Goal: Task Accomplishment & Management: Complete application form

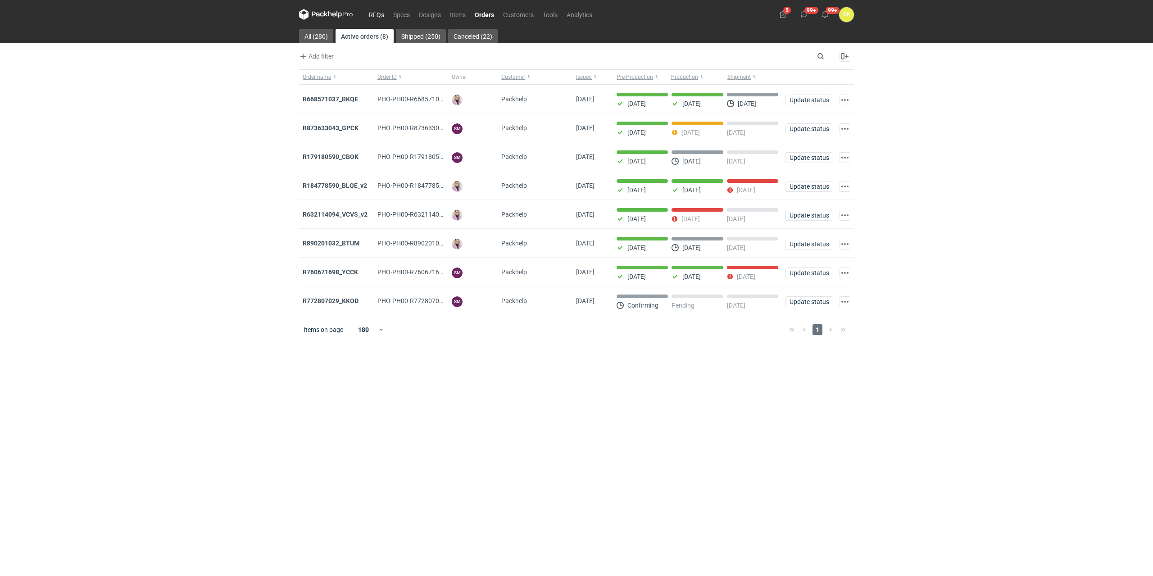
click at [371, 14] on link "RFQs" at bounding box center [376, 14] width 24 height 11
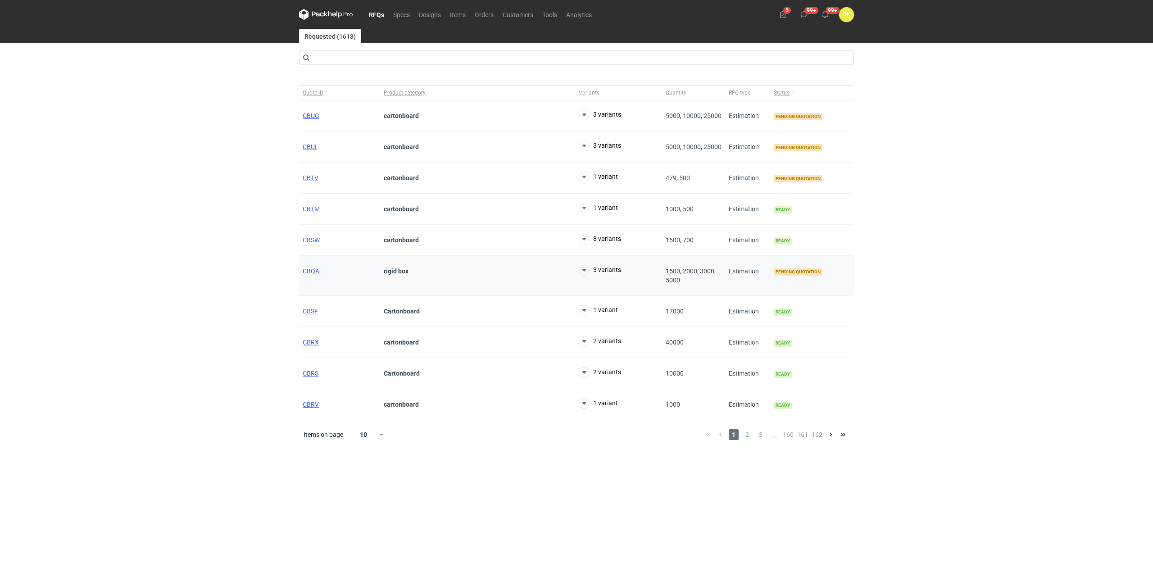
click at [307, 270] on span "CBQA" at bounding box center [311, 270] width 17 height 7
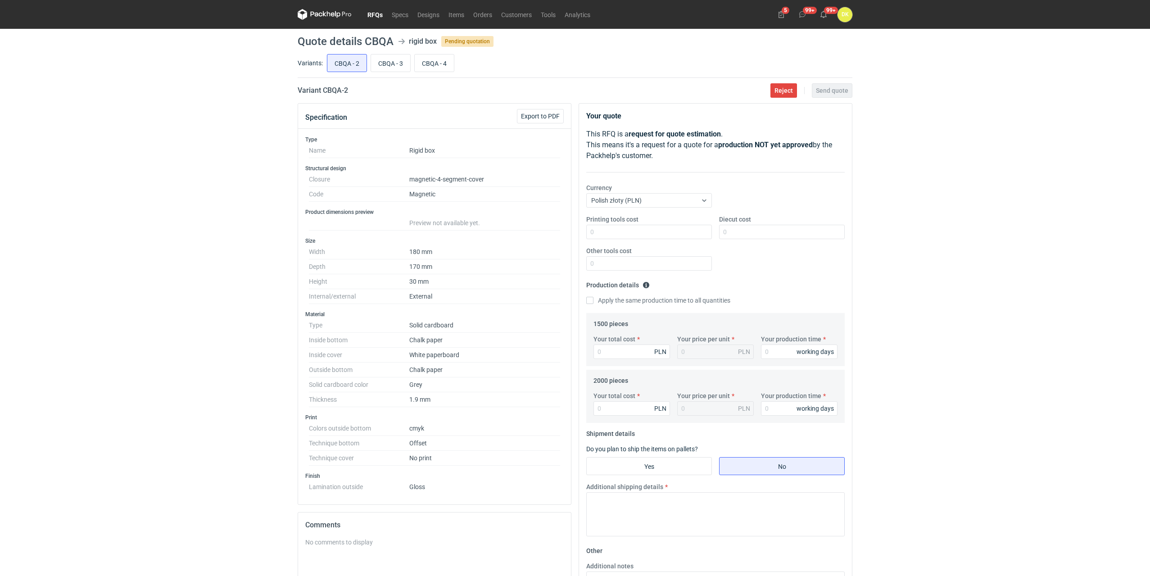
click at [377, 41] on h1 "Quote details CBQA" at bounding box center [346, 41] width 96 height 11
copy h1 "CBQA"
click at [438, 62] on input "CBQA - 4" at bounding box center [434, 62] width 39 height 17
radio input "true"
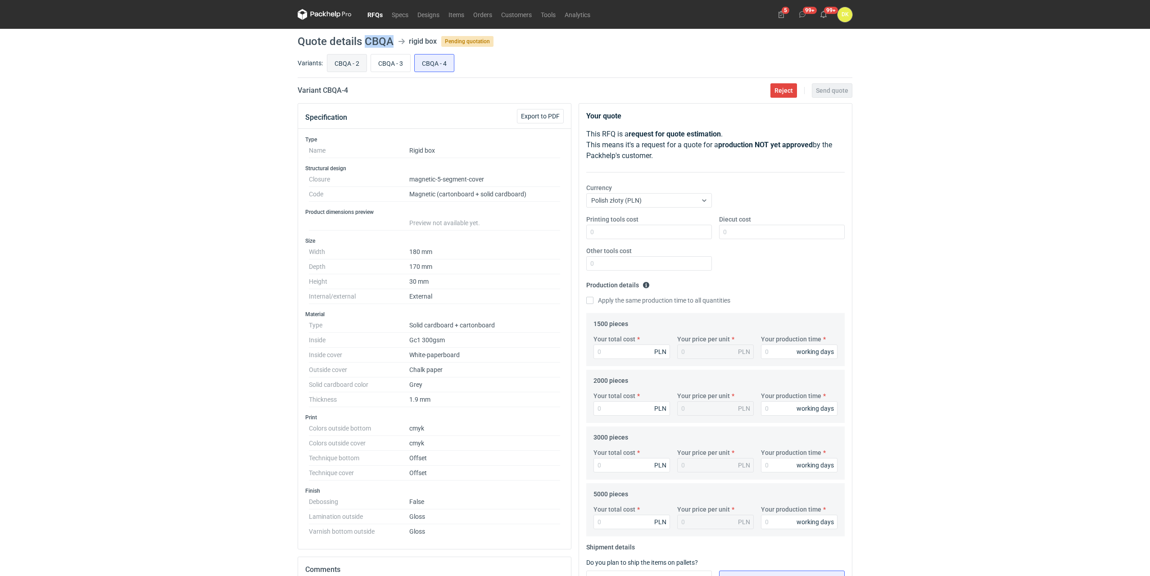
click at [356, 67] on input "CBQA - 2" at bounding box center [346, 62] width 39 height 17
radio input "true"
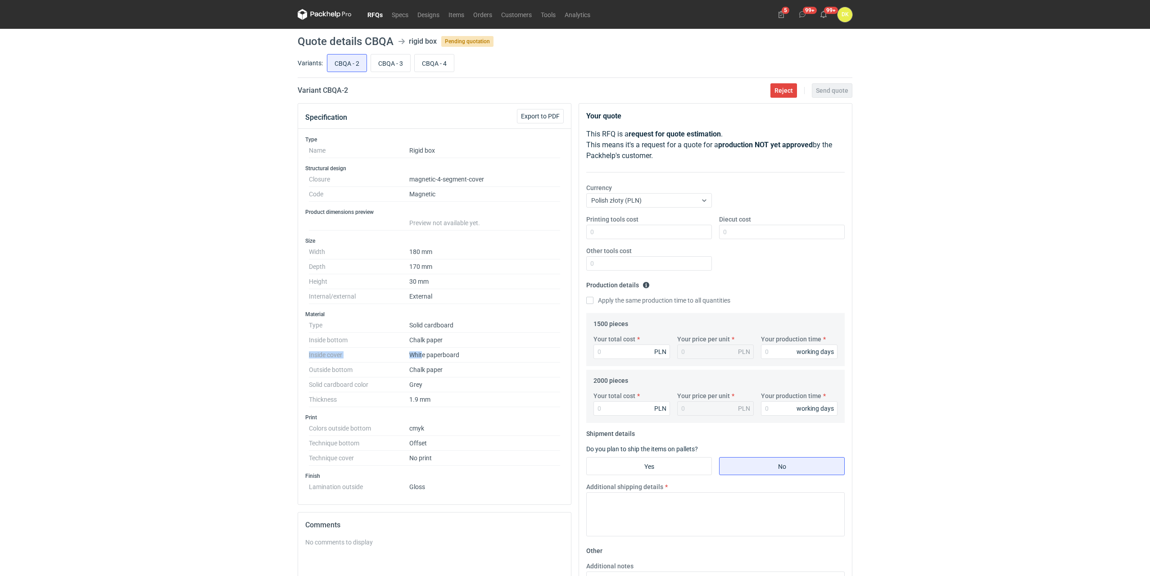
drag, startPoint x: 305, startPoint y: 353, endPoint x: 436, endPoint y: 354, distance: 131.0
click at [422, 354] on div "Material Type Solid cardboard Inside bottom Chalk paper Inside cover White pape…" at bounding box center [434, 359] width 258 height 96
click at [443, 353] on dd "White paperboard" at bounding box center [484, 355] width 151 height 15
click at [480, 354] on dd "White paperboard" at bounding box center [484, 355] width 151 height 15
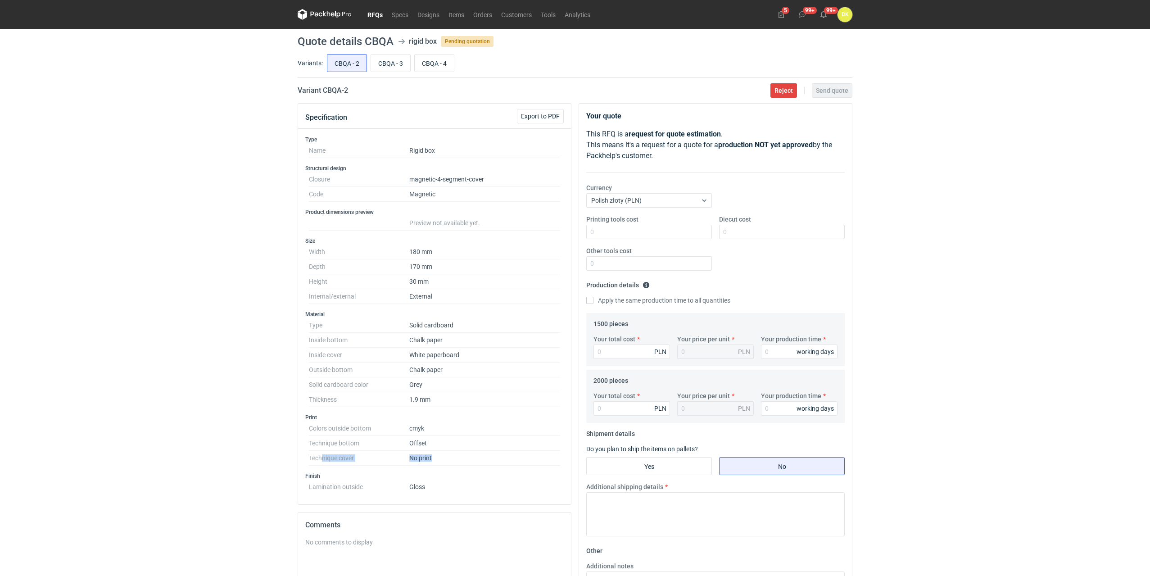
drag, startPoint x: 324, startPoint y: 458, endPoint x: 432, endPoint y: 463, distance: 107.7
click at [432, 463] on dl "Colors outside bottom cmyk Technique bottom Offset Technique cover No print" at bounding box center [434, 443] width 251 height 45
click at [443, 434] on dd "cmyk" at bounding box center [484, 428] width 151 height 15
click at [642, 355] on input "Your total cost" at bounding box center [631, 351] width 77 height 14
type input "3850"
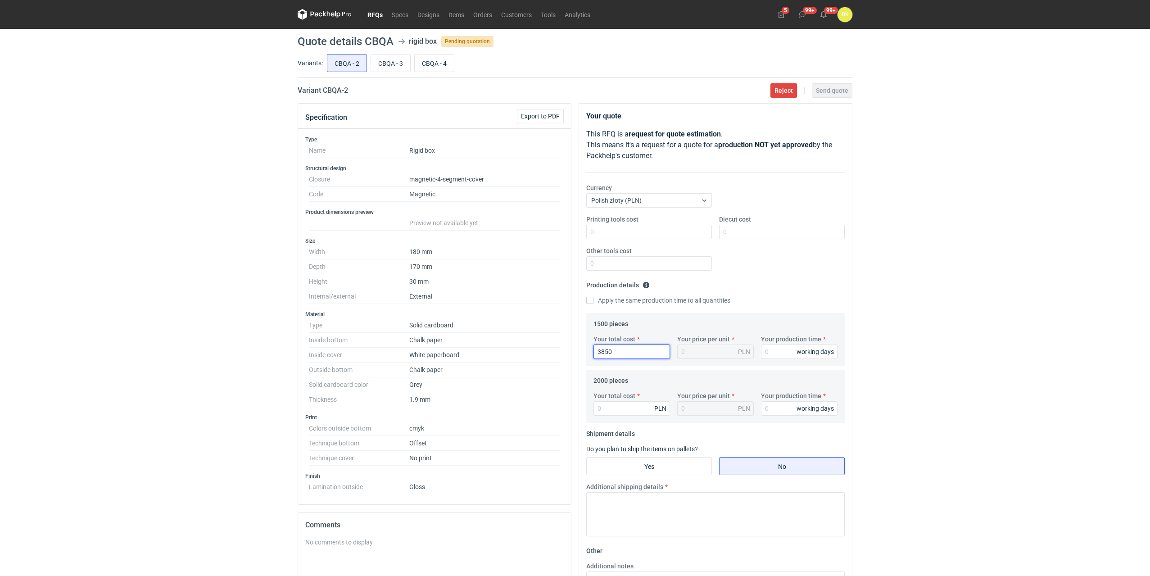
type input "2.57"
click at [599, 351] on input "3850" at bounding box center [631, 351] width 77 height 14
type input "13850"
type input "9.23"
type input "13850"
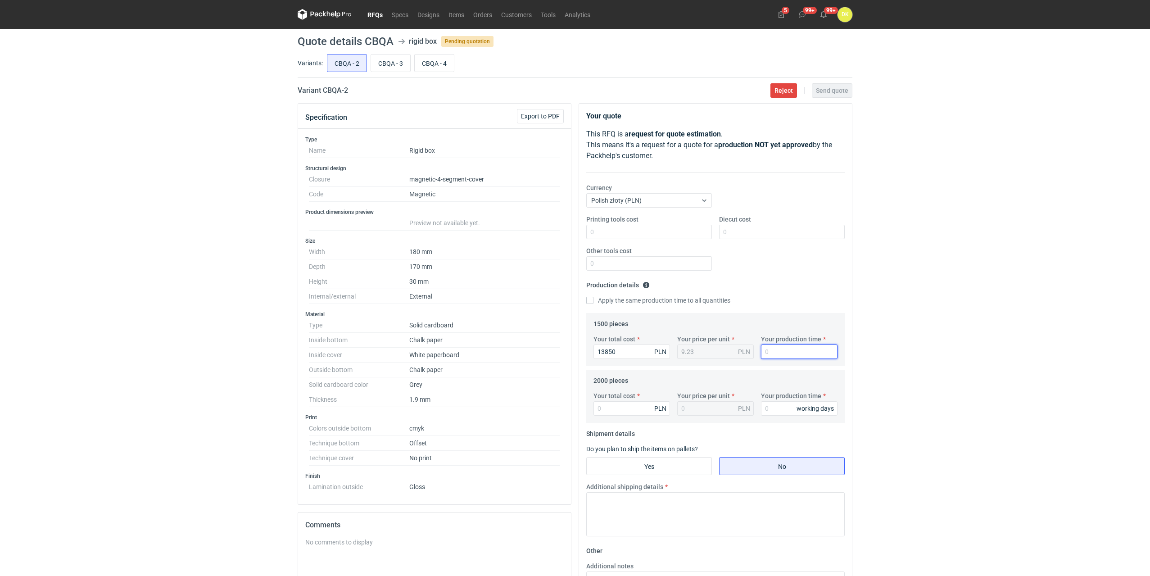
click at [790, 351] on input "Your production time" at bounding box center [799, 351] width 77 height 14
type input "25"
click at [656, 404] on div "PLN" at bounding box center [660, 408] width 12 height 9
click at [637, 407] on input "Your total cost" at bounding box center [631, 408] width 77 height 14
type input "1150"
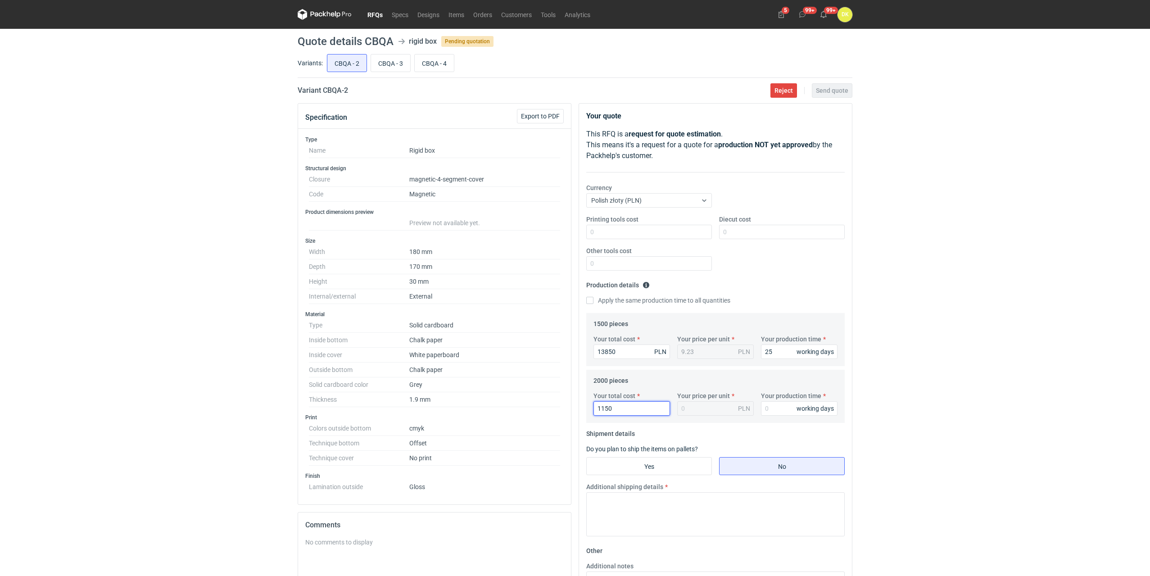
type input "0.57"
click at [601, 409] on input "1150" at bounding box center [631, 408] width 77 height 14
type input "18150"
type input "9.07"
type input "18150"
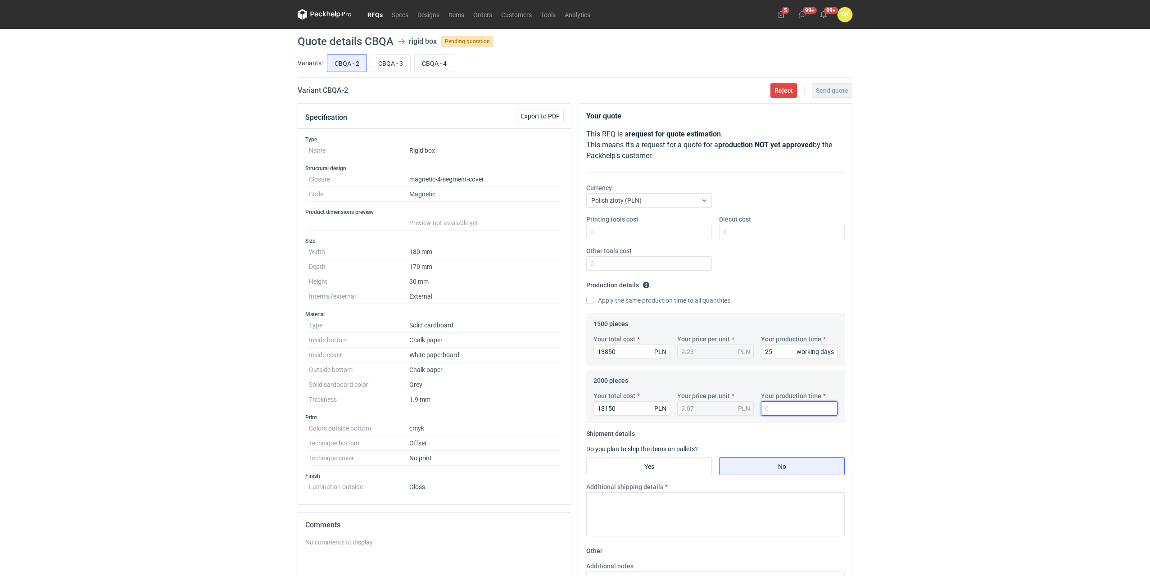
click at [787, 411] on input "Your production time" at bounding box center [799, 408] width 77 height 14
type input "25"
click at [619, 460] on input "Yes" at bounding box center [649, 465] width 125 height 17
radio input "true"
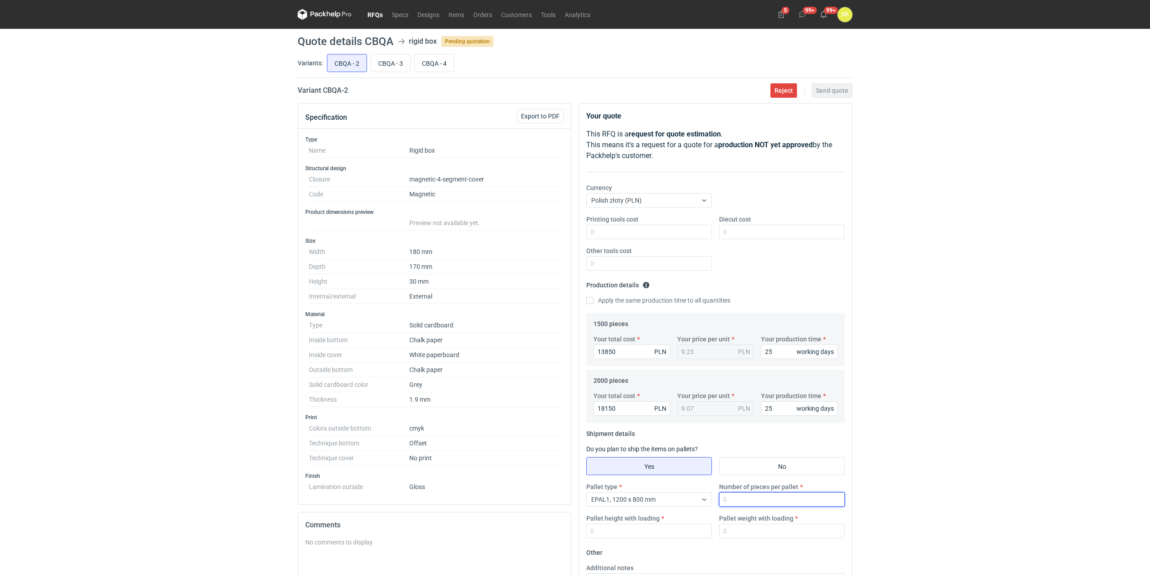
click at [793, 497] on input "Number of pieces per pallet" at bounding box center [782, 499] width 126 height 14
type input "960"
click at [675, 525] on input "Pallet height with loading" at bounding box center [649, 531] width 126 height 14
type input "1800"
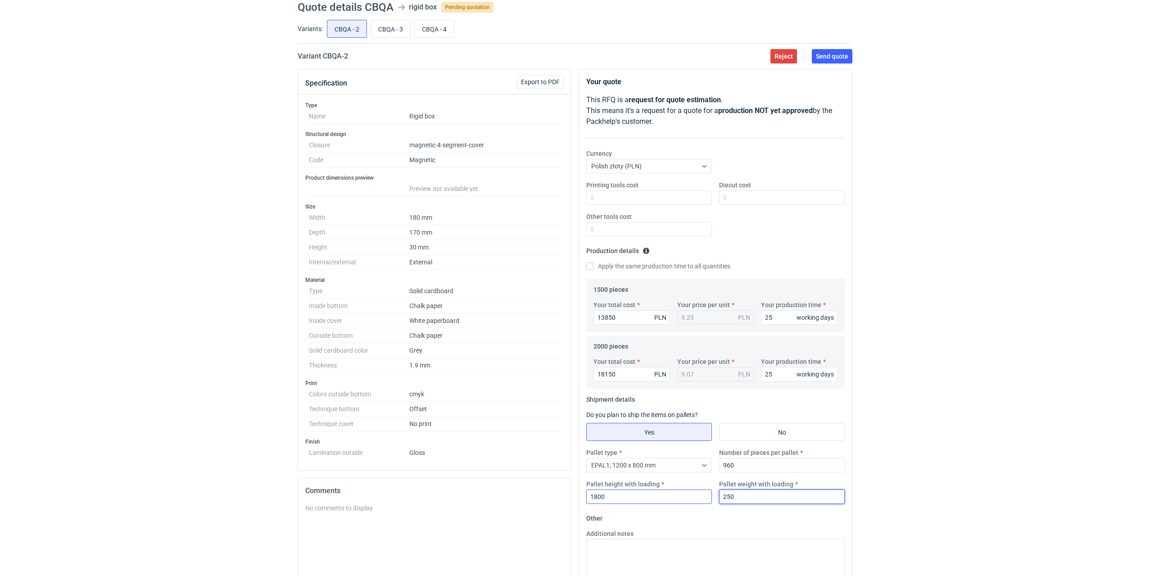
scroll to position [90, 0]
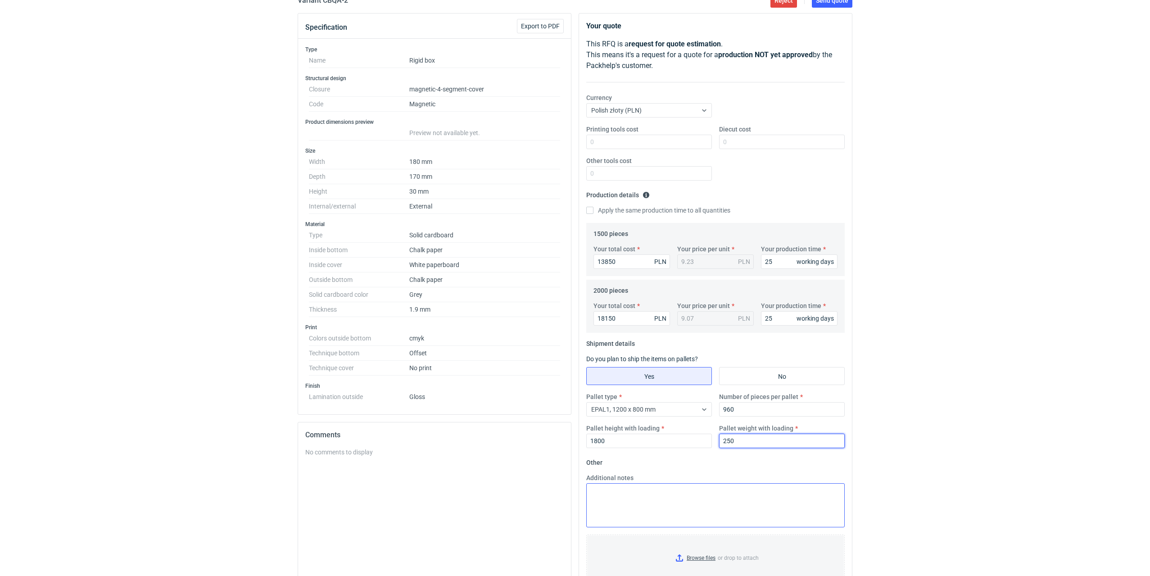
type input "250"
click at [658, 497] on textarea "Additional notes" at bounding box center [715, 505] width 258 height 44
type textarea "Na zewnątrz covera kreda bez zadruku z laminatem gloss."
click at [844, 0] on span "Send quote" at bounding box center [832, 0] width 32 height 6
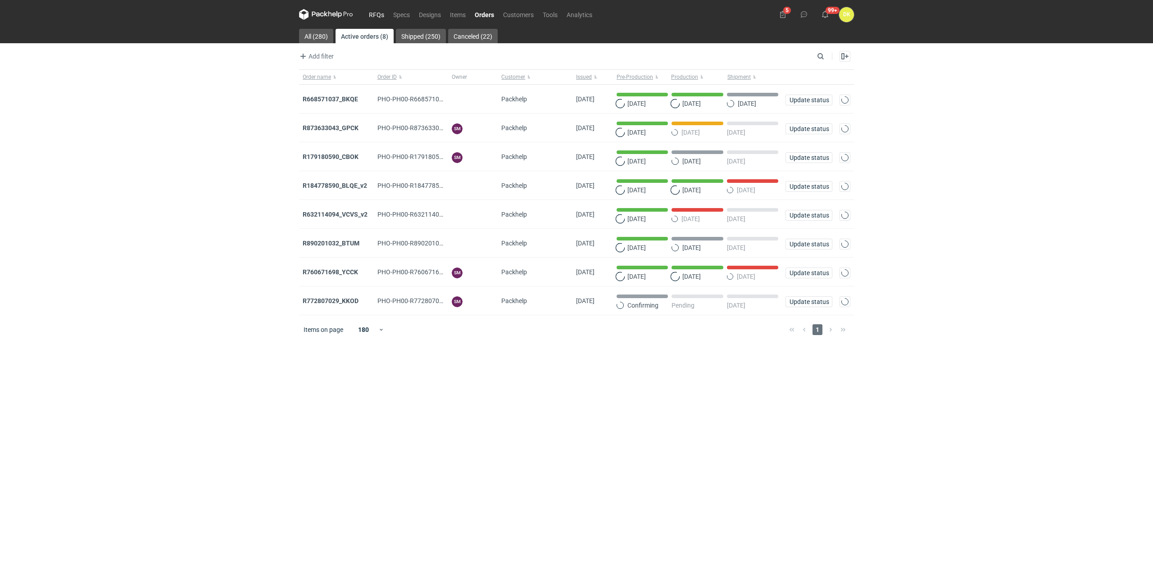
click at [374, 14] on link "RFQs" at bounding box center [376, 14] width 24 height 11
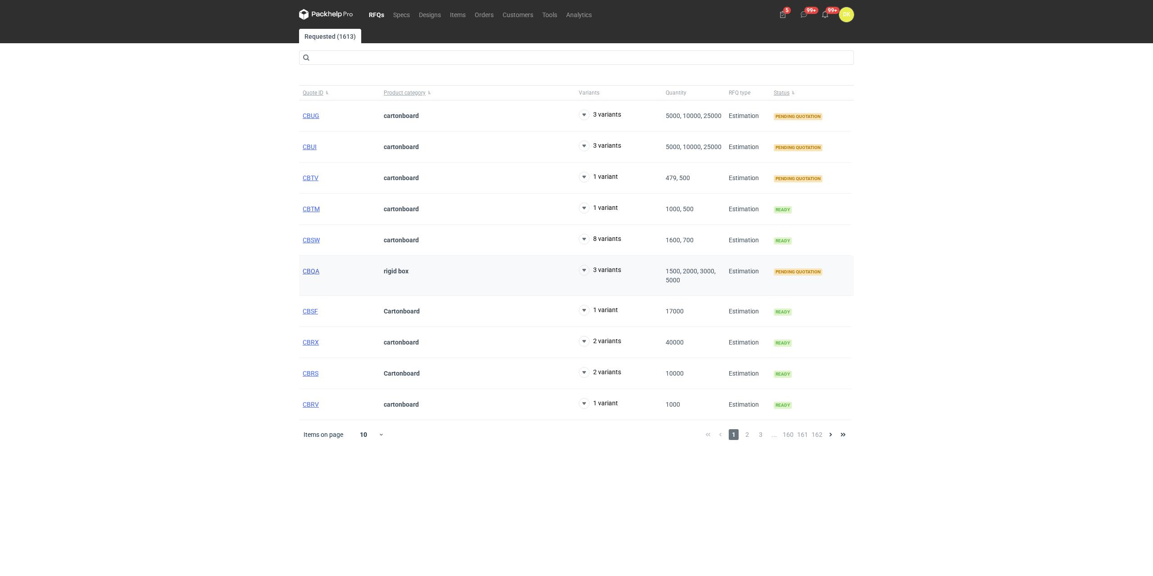
click at [305, 270] on span "CBQA" at bounding box center [311, 270] width 17 height 7
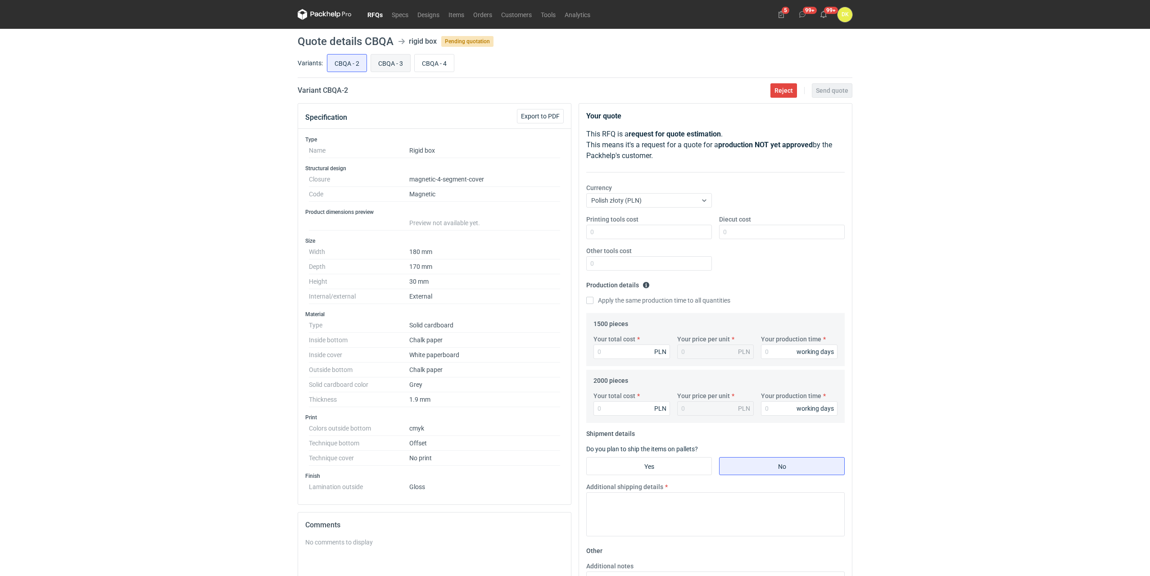
click at [380, 63] on input "CBQA - 3" at bounding box center [390, 62] width 39 height 17
radio input "true"
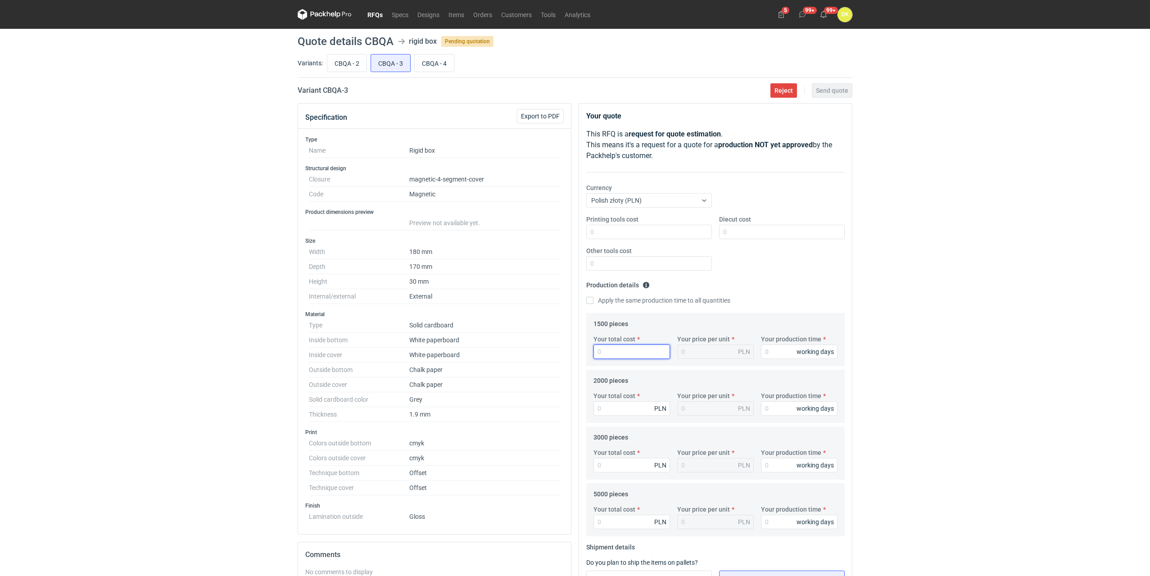
click at [618, 353] on input "Your total cost" at bounding box center [631, 351] width 77 height 14
type input "16"
type input "0.01"
type input "16216"
type input "10.81"
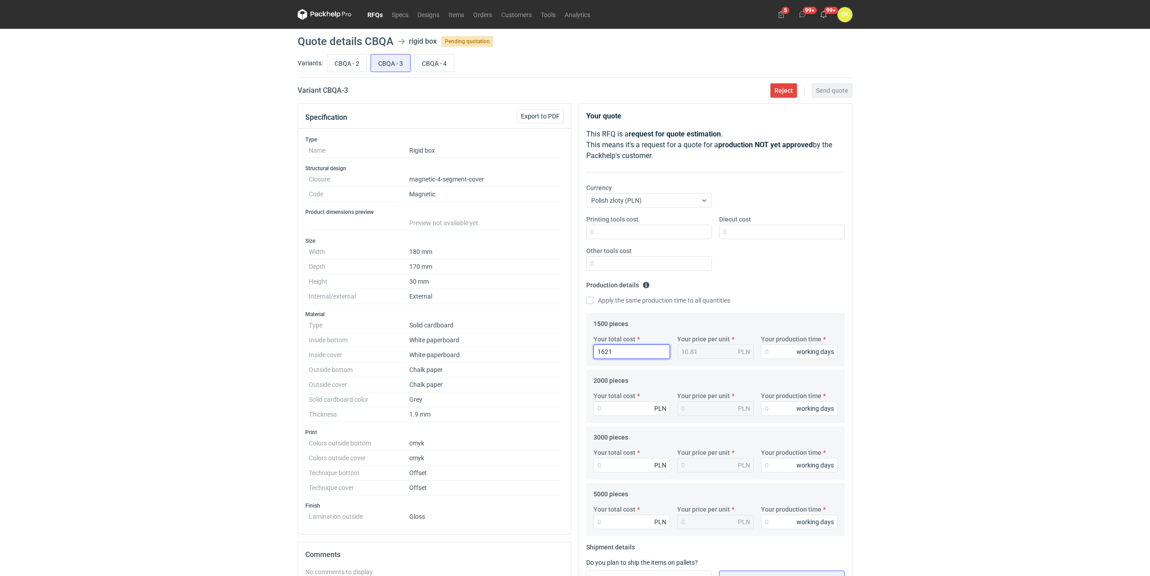
type input "162"
type input "0.11"
type input "16250"
type input "10.83"
type input "16250"
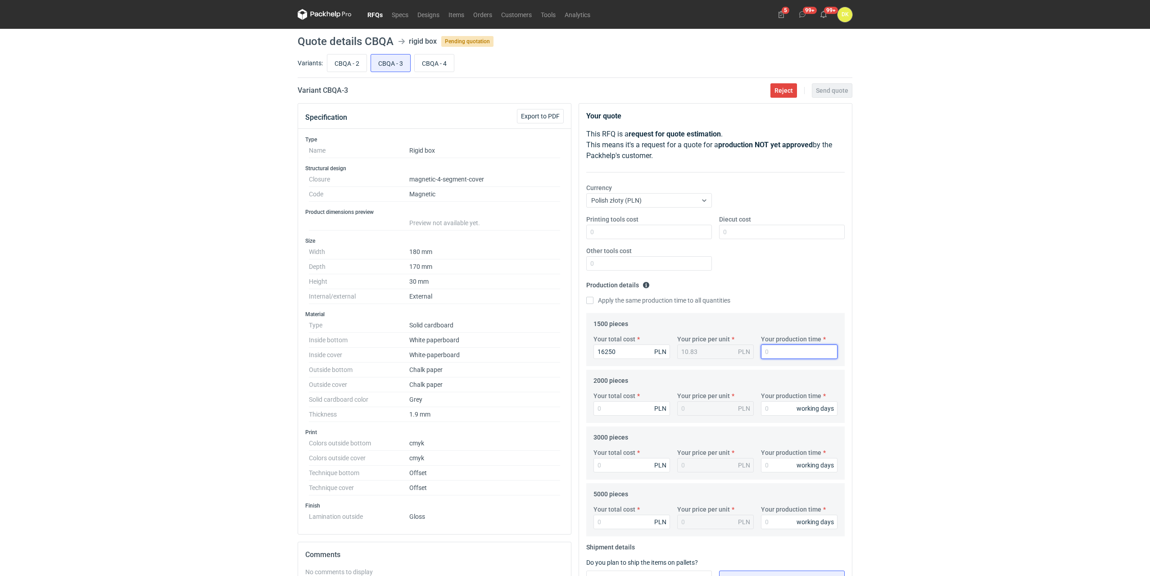
click at [787, 346] on input "Your production time" at bounding box center [799, 351] width 77 height 14
type input "25"
click at [632, 407] on input "Your total cost" at bounding box center [631, 408] width 77 height 14
click at [634, 349] on input "16250" at bounding box center [631, 351] width 77 height 14
drag, startPoint x: 634, startPoint y: 349, endPoint x: 561, endPoint y: 359, distance: 74.1
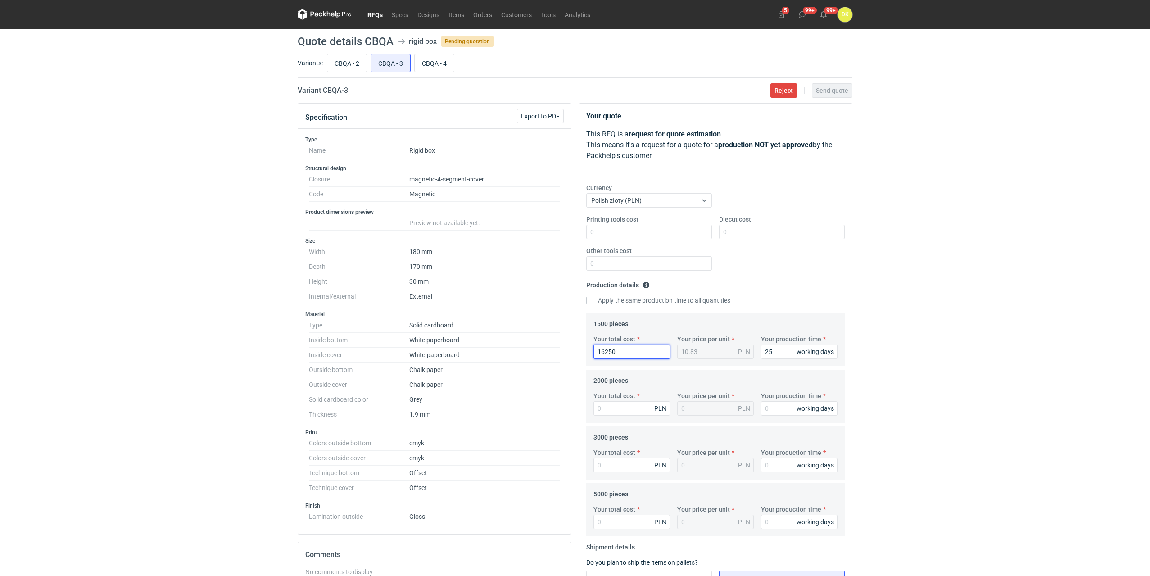
click at [561, 359] on div "Specification Export to PDF Type Name Rigid box Structural design Closure magne…" at bounding box center [575, 454] width 562 height 702
type input "14"
type input "0.01"
type input "14444444444444444444444444444444444444444444444444444444442200"
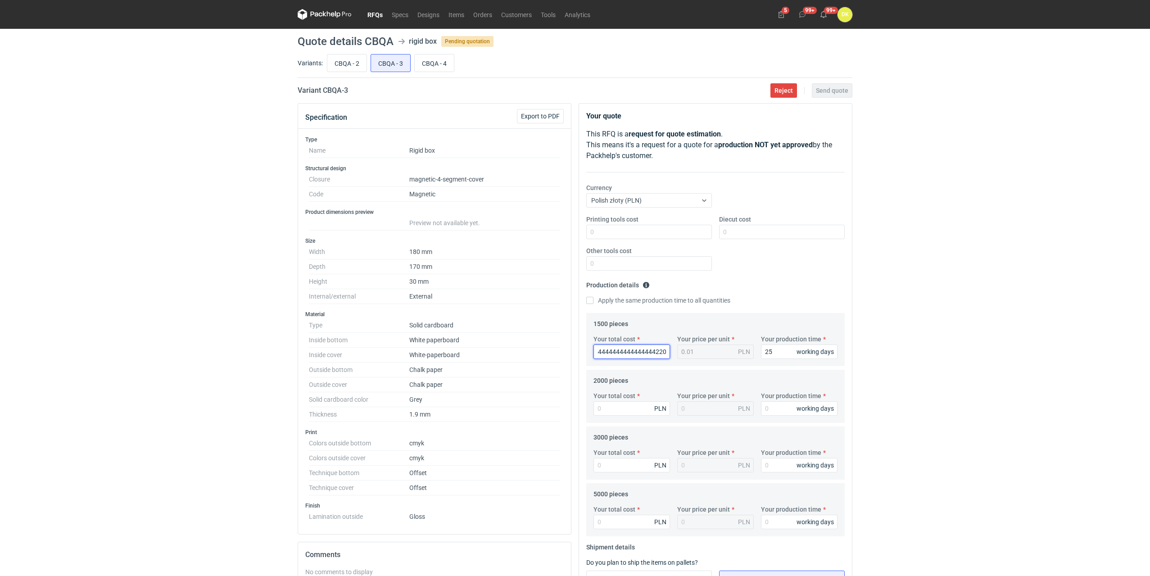
type input "9.62962962962963e+57"
type input "1444444444444444444444444444444444444444444444444444444444220"
type input "9.62962962962963e+56"
type input "1"
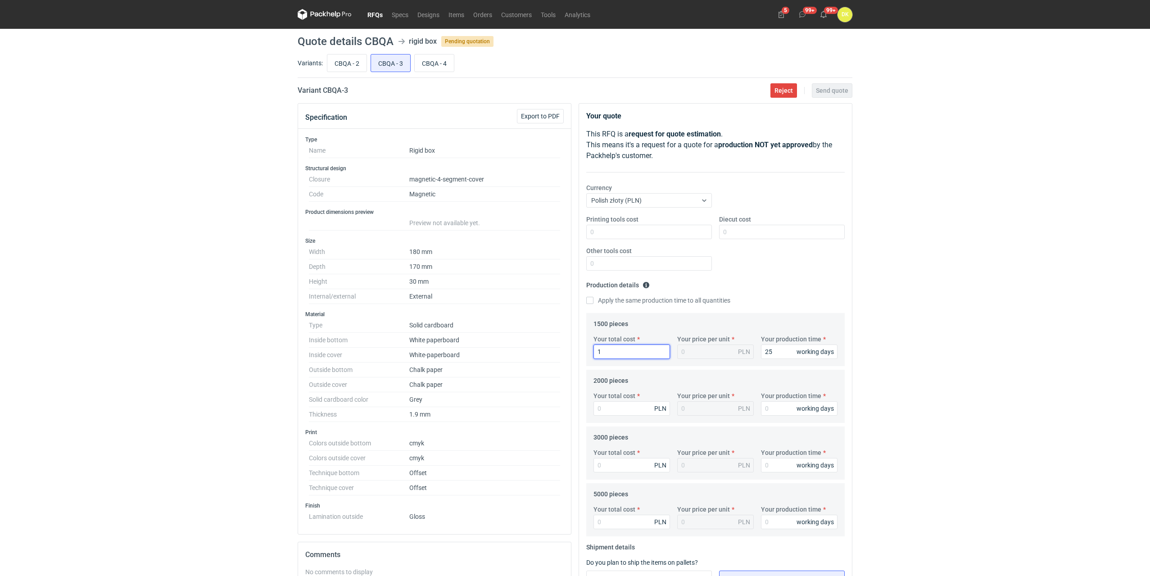
type input "14"
type input "0.01"
type input "142"
type input "0.09"
type input "14200"
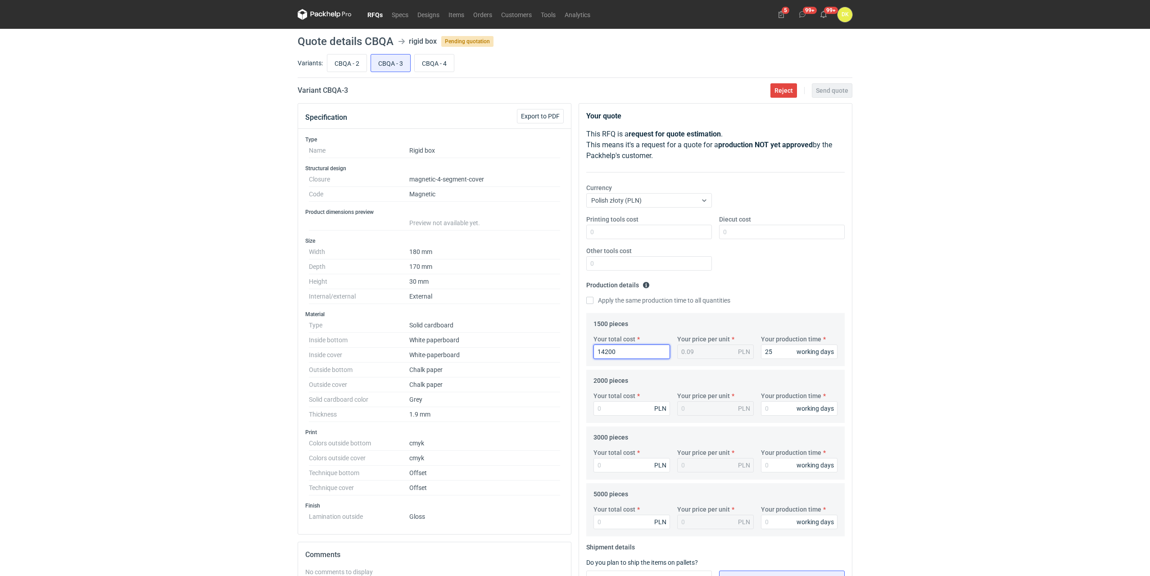
type input "9.47"
type input "14200"
click at [645, 410] on input "Your total cost" at bounding box center [631, 408] width 77 height 14
click at [651, 412] on input "Your total cost" at bounding box center [631, 408] width 77 height 14
type input "18550"
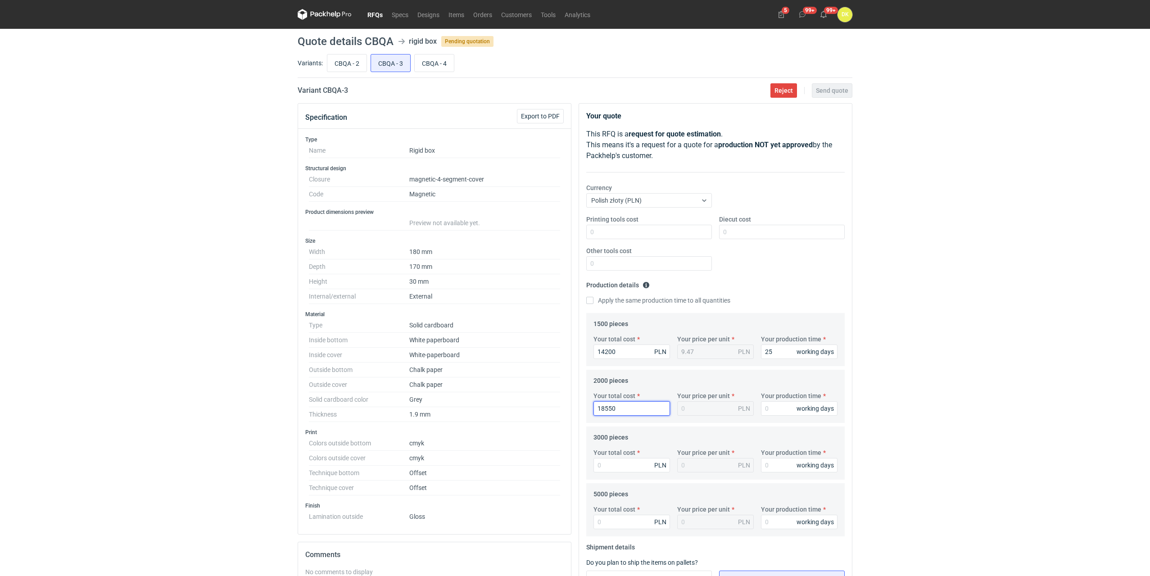
type input "9.28"
type input "18550"
click at [789, 413] on input "Your production time" at bounding box center [799, 408] width 77 height 14
type input "25"
click at [640, 468] on input "Your total cost" at bounding box center [631, 465] width 77 height 14
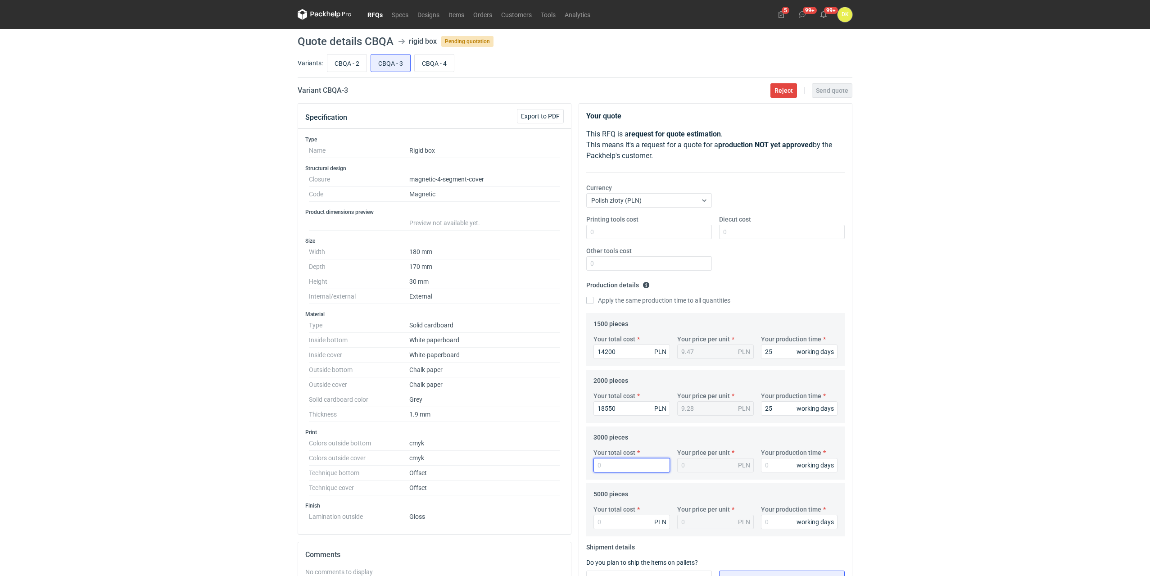
click at [624, 462] on input "Your total cost" at bounding box center [631, 465] width 77 height 14
type input "26800"
type input "8.93"
type input "26800"
click at [778, 459] on input "Your production time" at bounding box center [799, 465] width 77 height 14
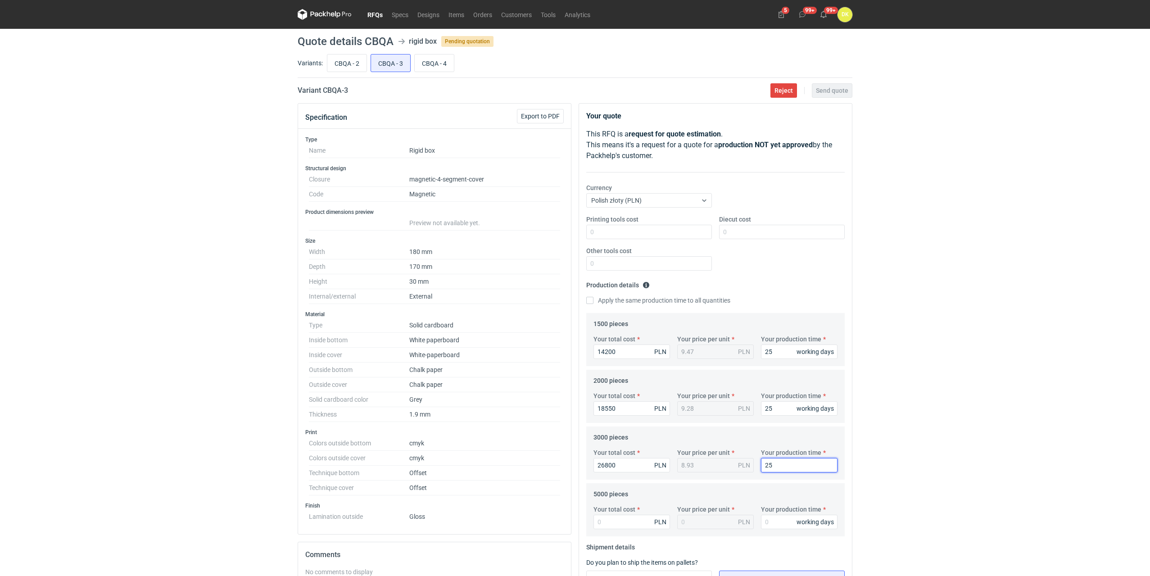
type input "25"
click at [643, 531] on div "Your total cost PLN Your price per unit PLN Your production time working days" at bounding box center [715, 521] width 251 height 32
click at [642, 524] on input "Your total cost" at bounding box center [631, 522] width 77 height 14
click at [631, 518] on input "Your total cost" at bounding box center [631, 522] width 77 height 14
type input "43200"
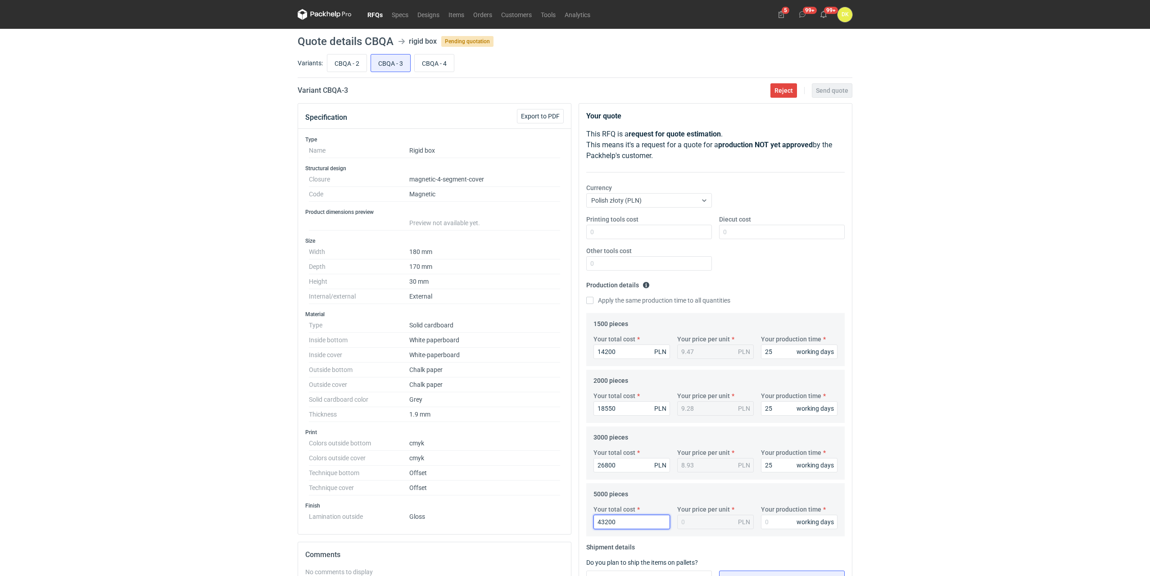
type input "8.64"
type input "43200"
type input "25"
click at [934, 477] on div "RFQs Specs Designs Items Orders Customers Tools Analytics 5 99+ 99+ DK Dominika…" at bounding box center [575, 288] width 1150 height 576
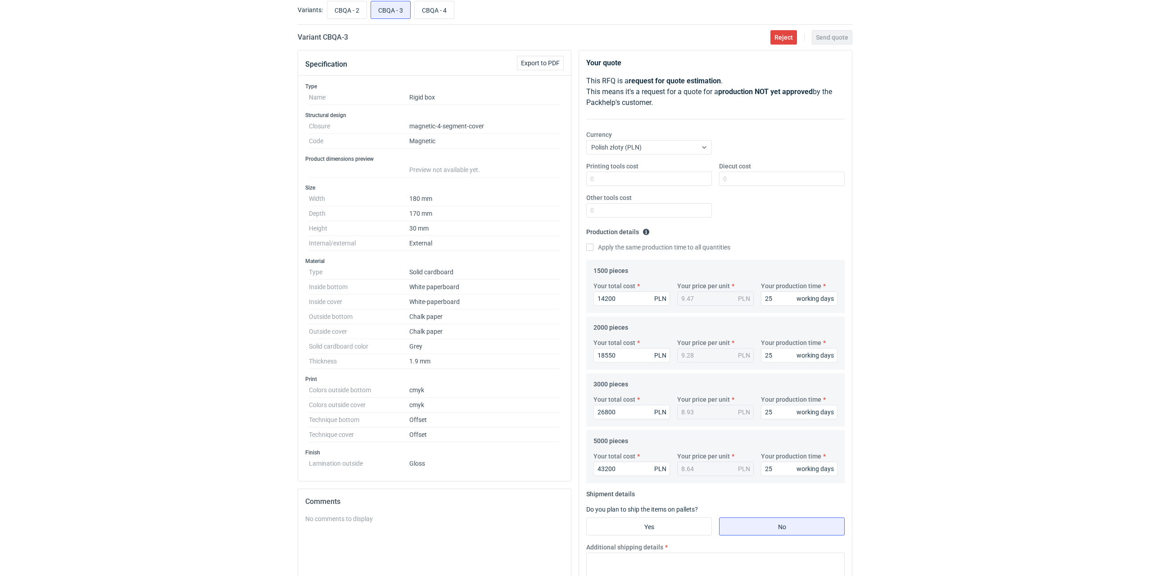
scroll to position [135, 0]
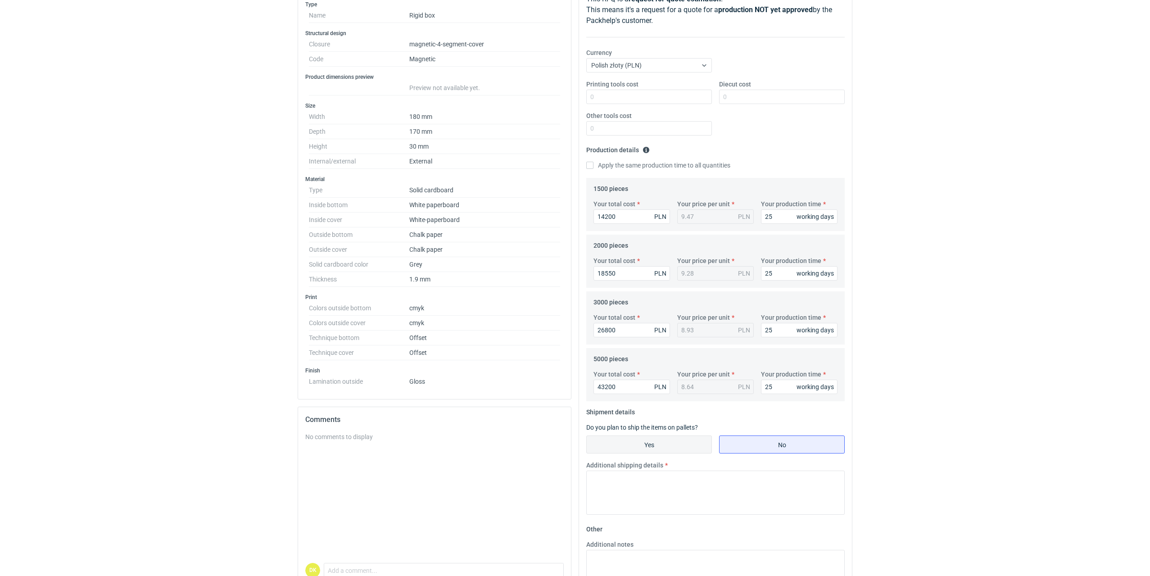
click at [669, 450] on input "Yes" at bounding box center [649, 444] width 125 height 17
radio input "true"
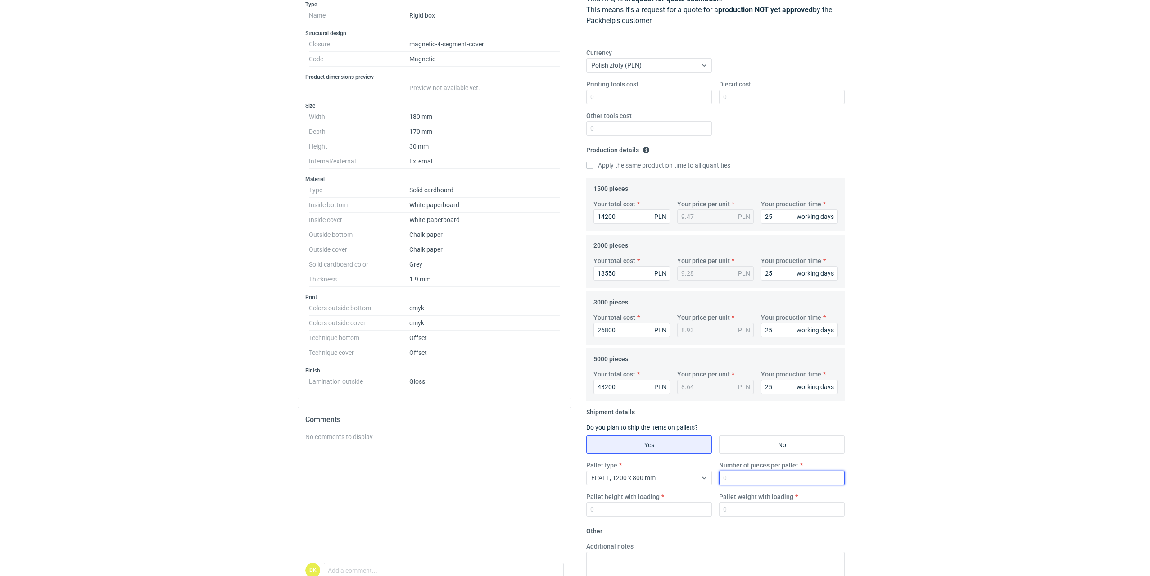
click at [751, 476] on input "Number of pieces per pallet" at bounding box center [782, 477] width 126 height 14
type input "960"
type input "1800"
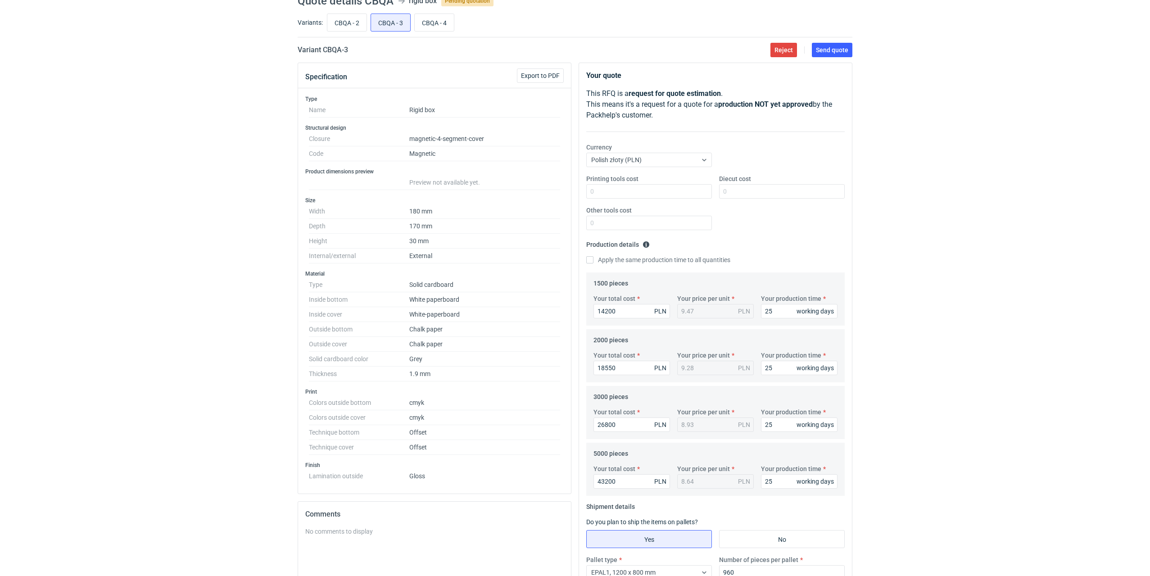
scroll to position [0, 0]
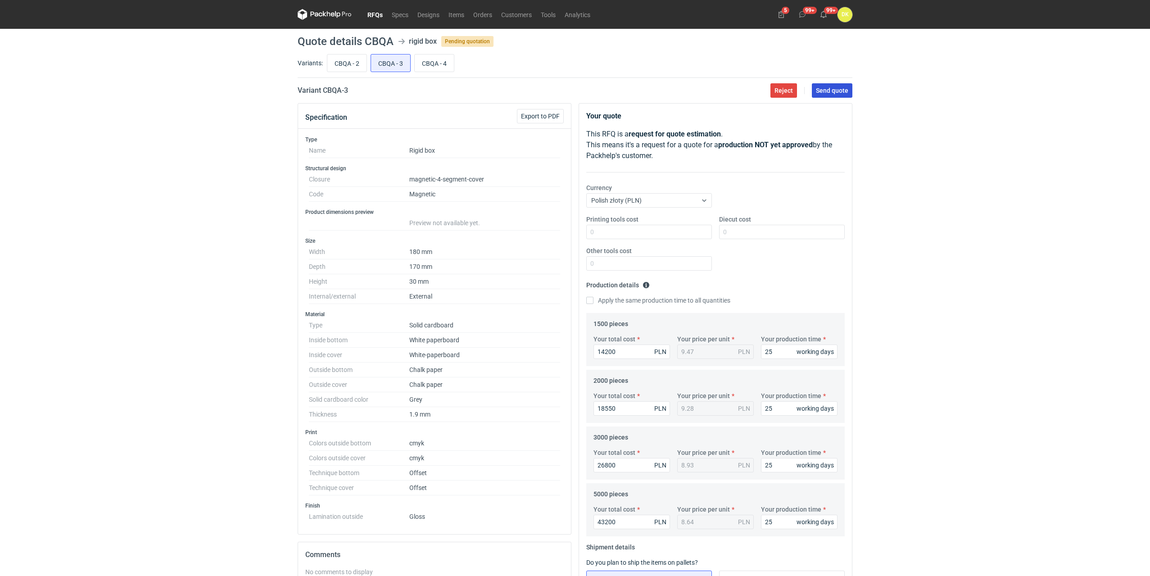
type input "250"
click at [829, 91] on span "Send quote" at bounding box center [832, 90] width 32 height 6
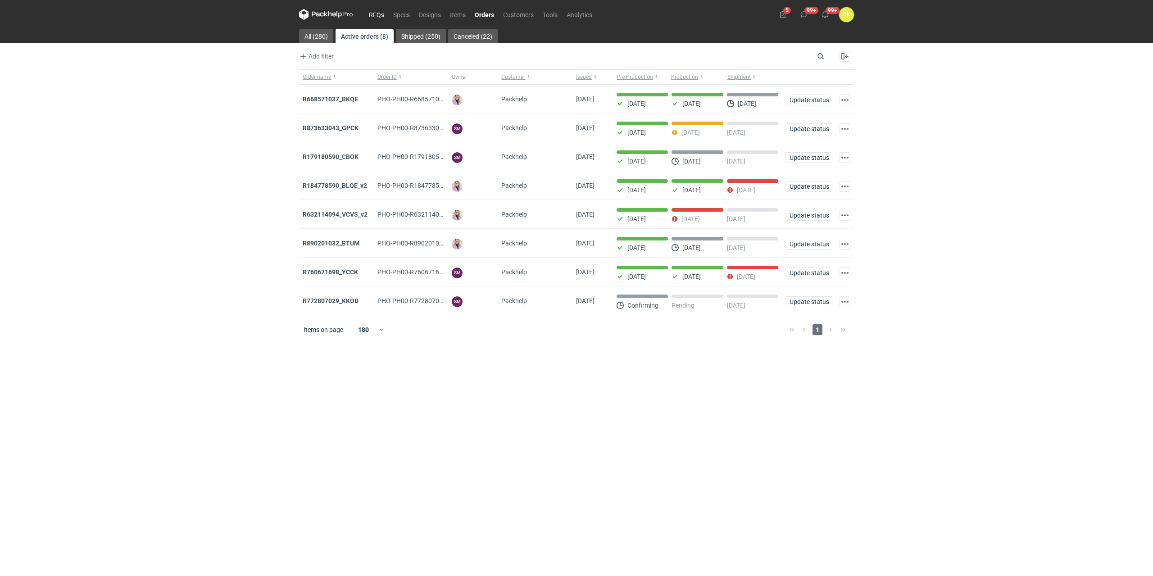
click at [381, 11] on link "RFQs" at bounding box center [376, 14] width 24 height 11
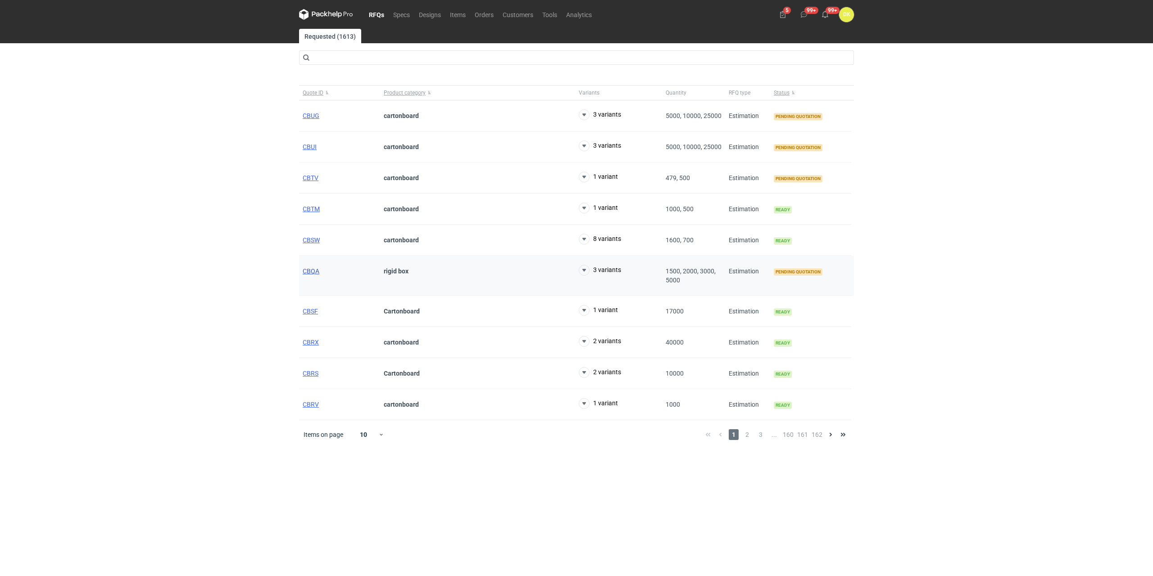
click at [303, 271] on span "CBQA" at bounding box center [311, 270] width 17 height 7
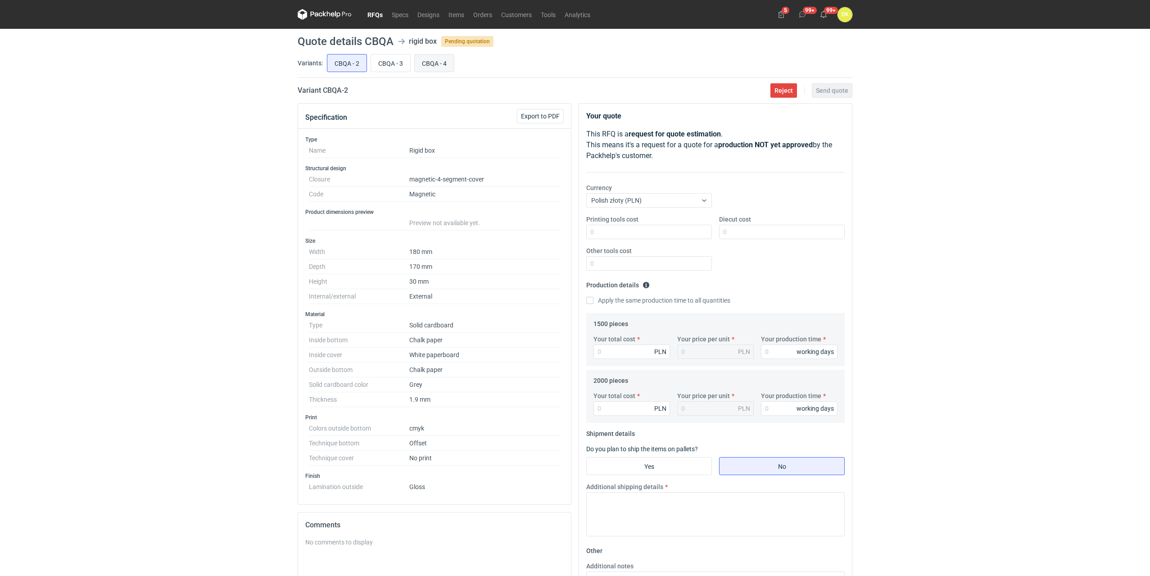
click at [446, 60] on input "CBQA - 4" at bounding box center [434, 62] width 39 height 17
radio input "true"
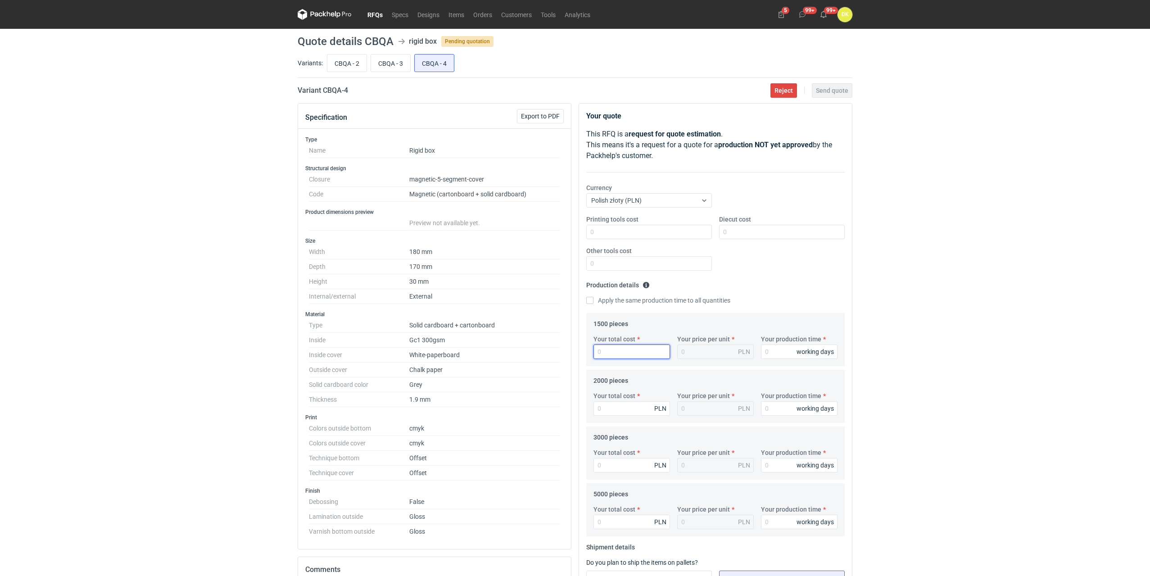
click at [610, 356] on input "Your total cost" at bounding box center [631, 351] width 77 height 14
type input "9570"
type input "6.38"
type input "9570"
click at [781, 348] on input "Your production time" at bounding box center [799, 351] width 77 height 14
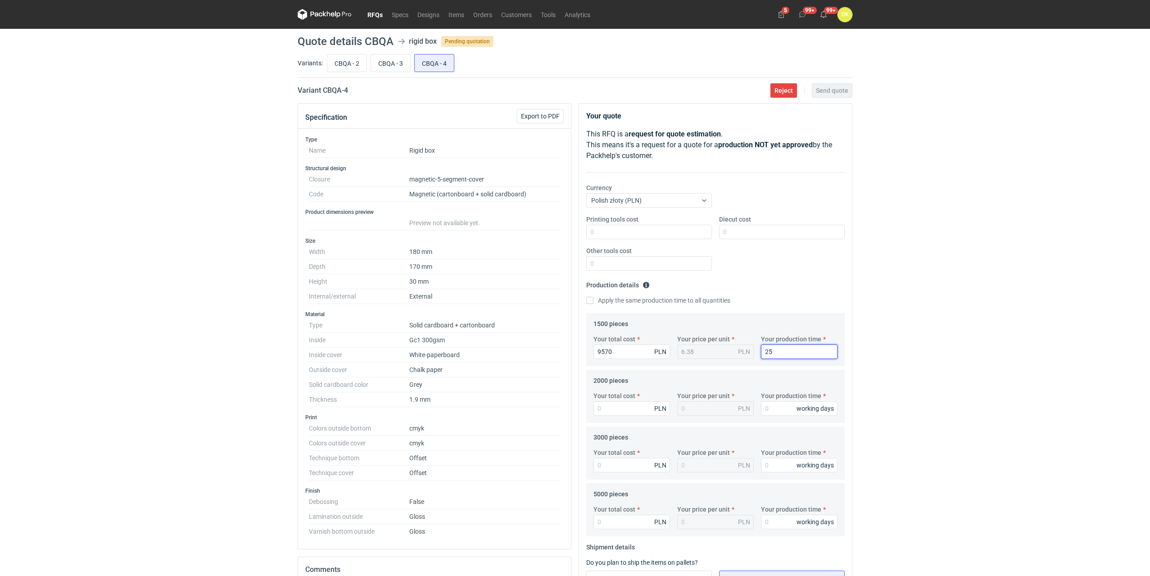
type input "25"
click at [616, 400] on label "Your total cost" at bounding box center [614, 395] width 42 height 9
click at [616, 401] on input "Your total cost" at bounding box center [631, 408] width 77 height 14
click at [615, 406] on input "Your total cost" at bounding box center [631, 408] width 77 height 14
click at [609, 407] on input "Your total cost" at bounding box center [631, 408] width 77 height 14
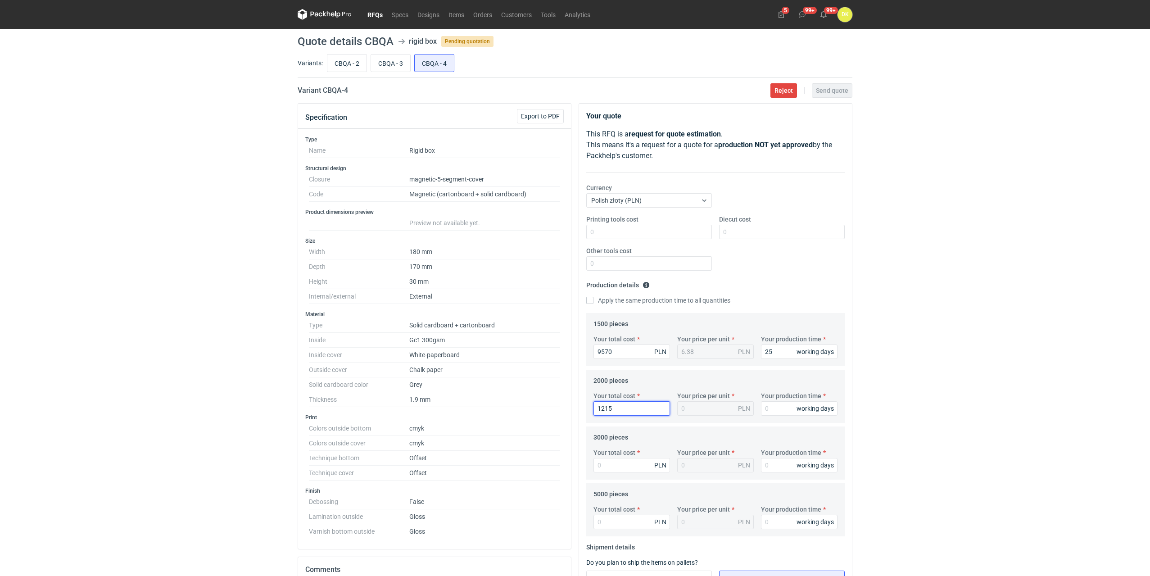
type input "12150"
type input "6.08"
type input "12150"
click at [775, 411] on input "Your production time" at bounding box center [799, 408] width 77 height 14
type input "25"
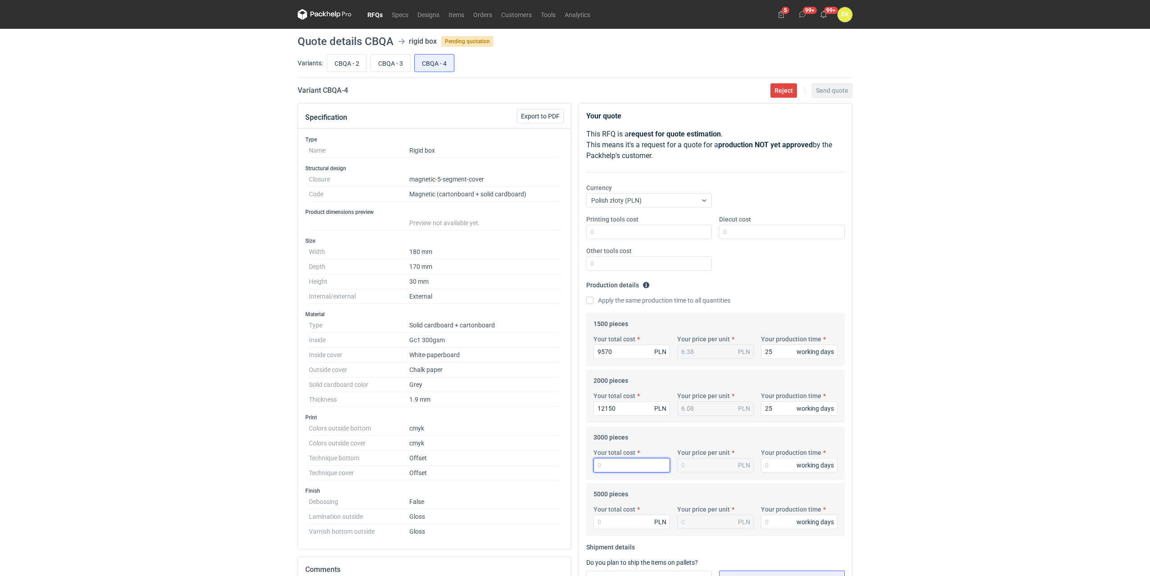
click at [645, 472] on input "Your total cost" at bounding box center [631, 465] width 77 height 14
click at [613, 463] on input "Your total cost" at bounding box center [631, 465] width 77 height 14
type input "17"
type input "0.01"
type input "17250"
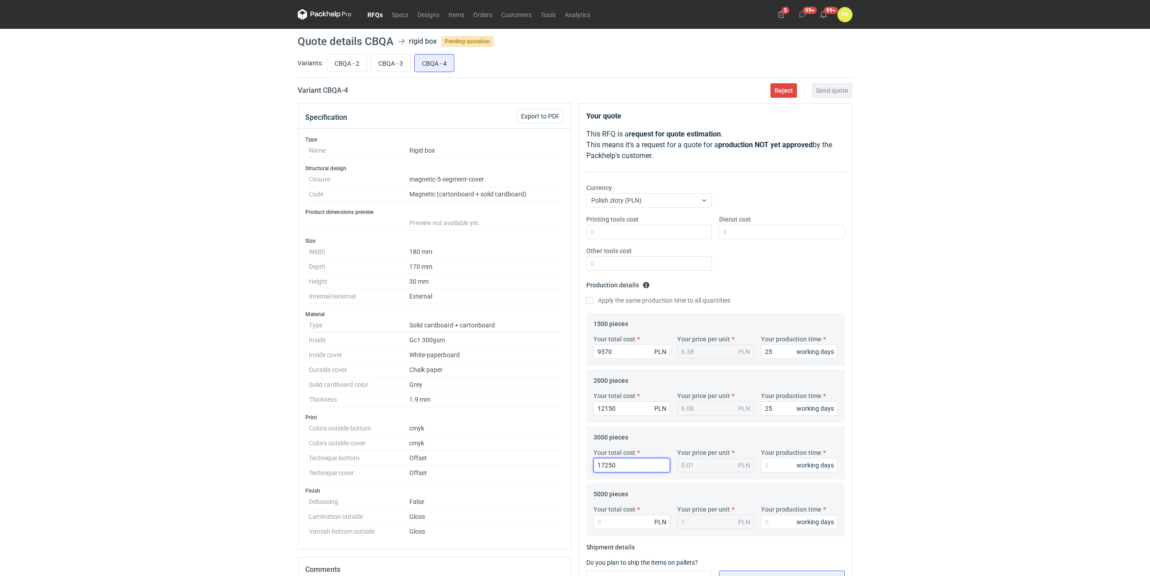
type input "5.75"
type input "17250"
click at [782, 467] on input "Your production time" at bounding box center [799, 465] width 77 height 14
type input "25"
click at [630, 517] on input "Your total cost" at bounding box center [631, 522] width 77 height 14
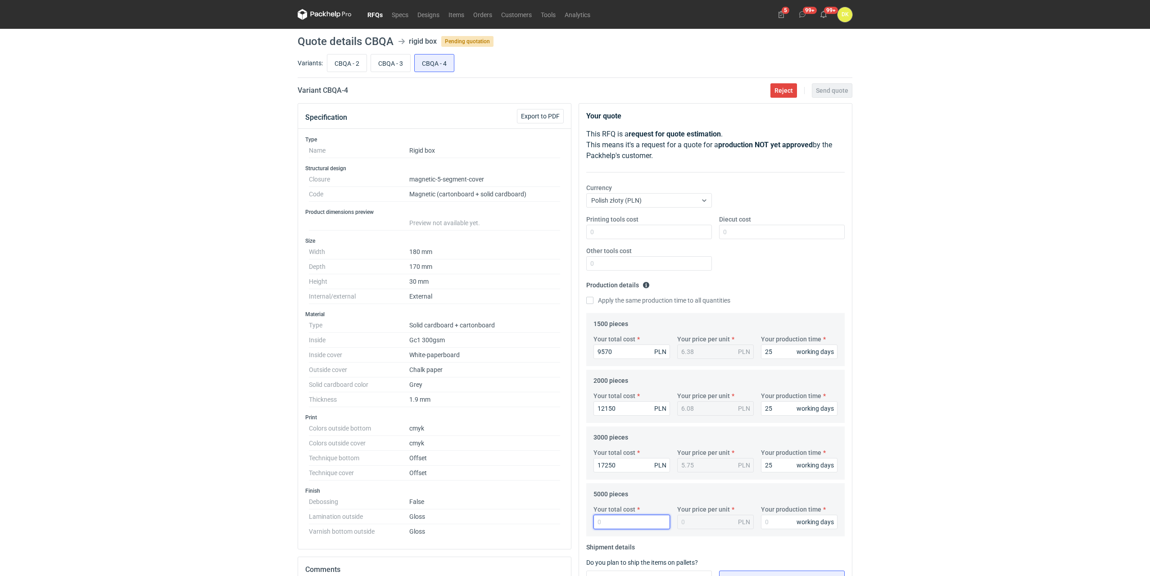
click at [629, 520] on input "Your total cost" at bounding box center [631, 522] width 77 height 14
type input "27500"
type input "5.5"
type input "27500"
type input "25"
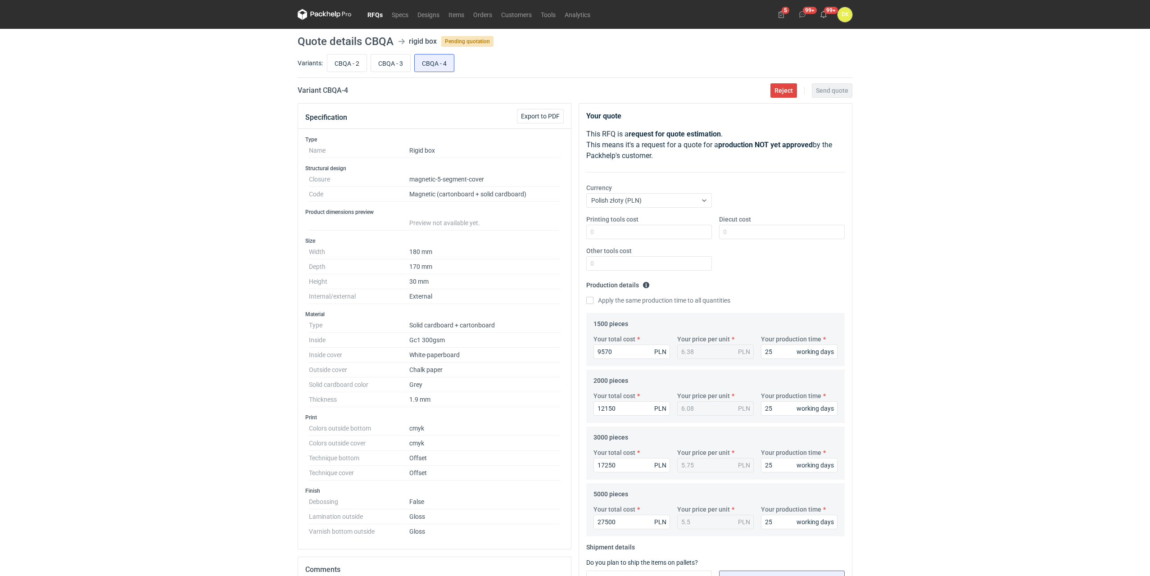
click at [991, 465] on div "RFQs Specs Designs Items Orders Customers Tools Analytics 5 99+ 99+ DK Dominika…" at bounding box center [575, 288] width 1150 height 576
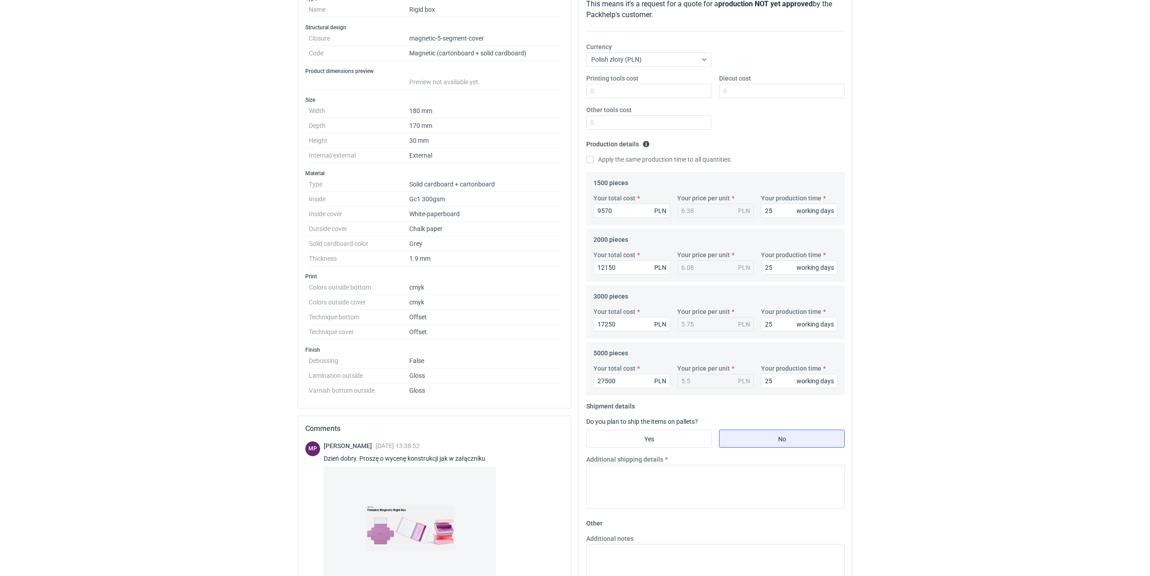
scroll to position [225, 0]
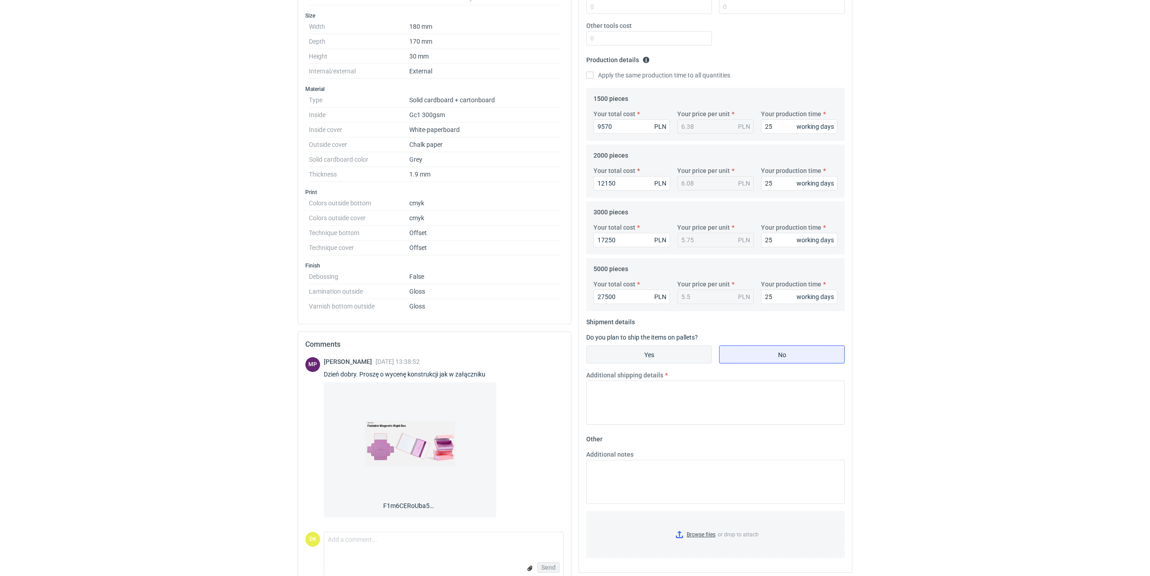
click at [629, 351] on input "Yes" at bounding box center [649, 354] width 125 height 17
radio input "true"
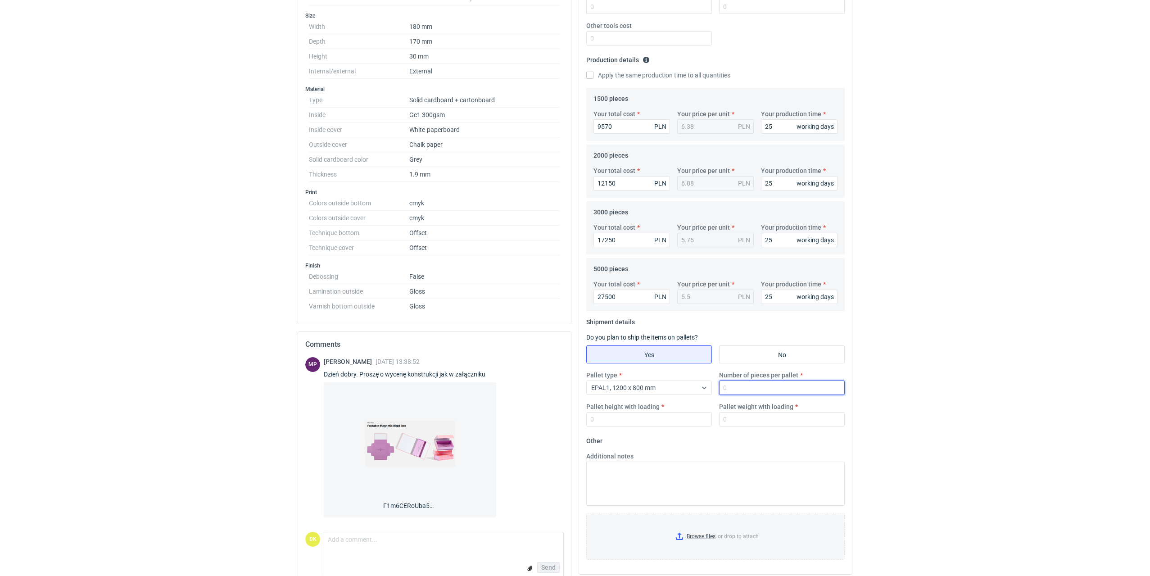
click at [722, 386] on input "Number of pieces per pallet" at bounding box center [782, 387] width 126 height 14
type input "2700"
click at [609, 420] on input "Pallet height with loading" at bounding box center [649, 419] width 126 height 14
type input "1800"
type input "400"
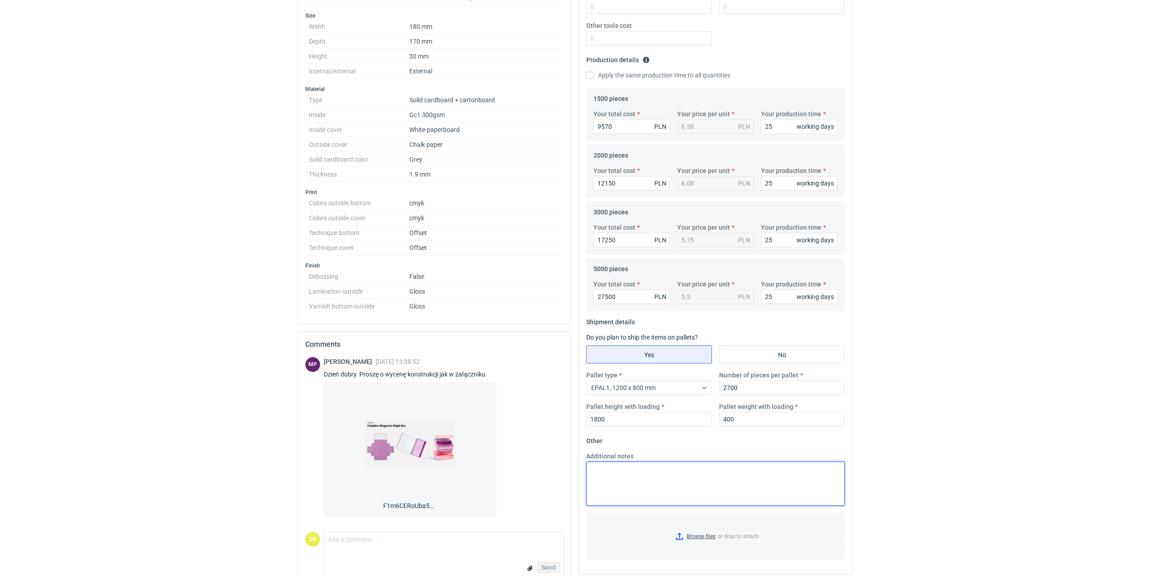
click at [622, 481] on textarea "Additional notes" at bounding box center [715, 483] width 258 height 44
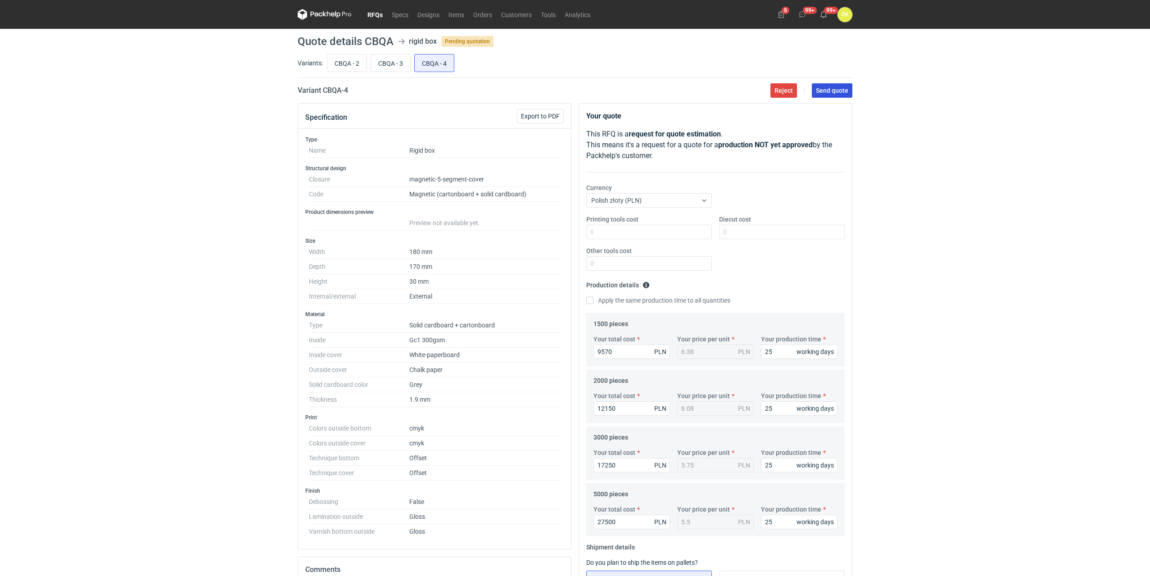
click at [837, 89] on span "Send quote" at bounding box center [832, 90] width 32 height 6
click at [151, 277] on div "RFQs Specs Designs Items Orders Customers Tools Analytics 5 99+ 99+ DK Dominika…" at bounding box center [575, 288] width 1150 height 576
click at [371, 18] on link "RFQs" at bounding box center [375, 14] width 24 height 11
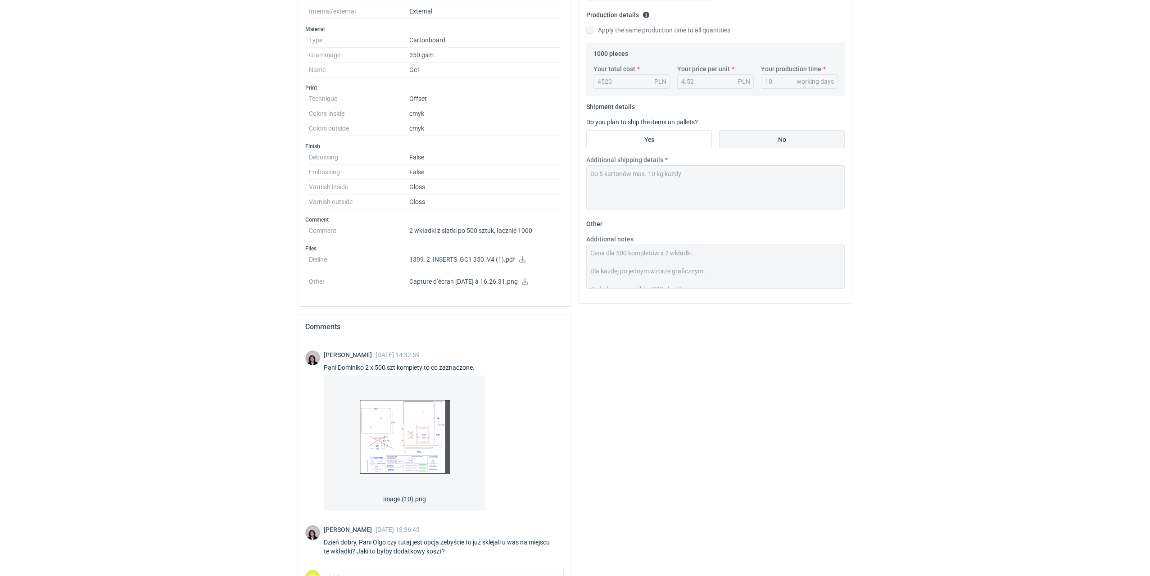
scroll to position [324, 0]
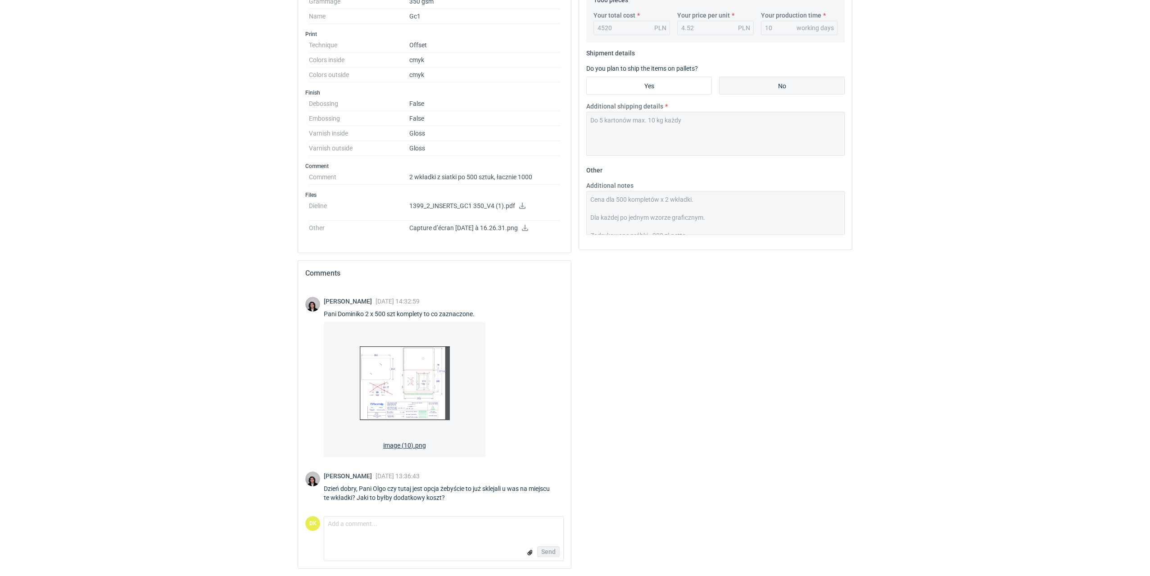
click at [416, 394] on img at bounding box center [405, 383] width 90 height 108
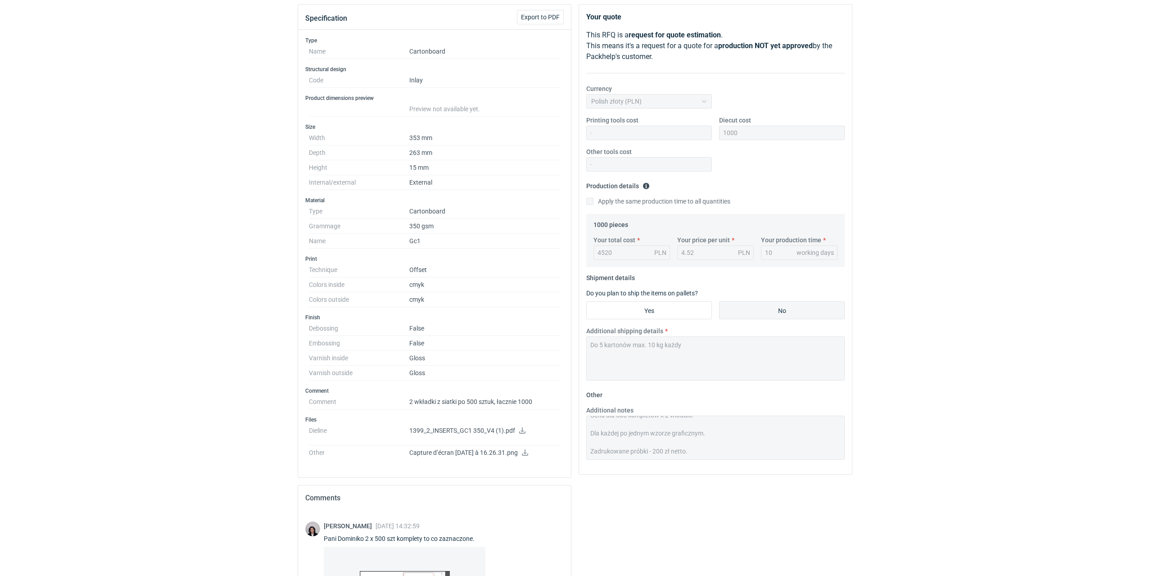
scroll to position [0, 0]
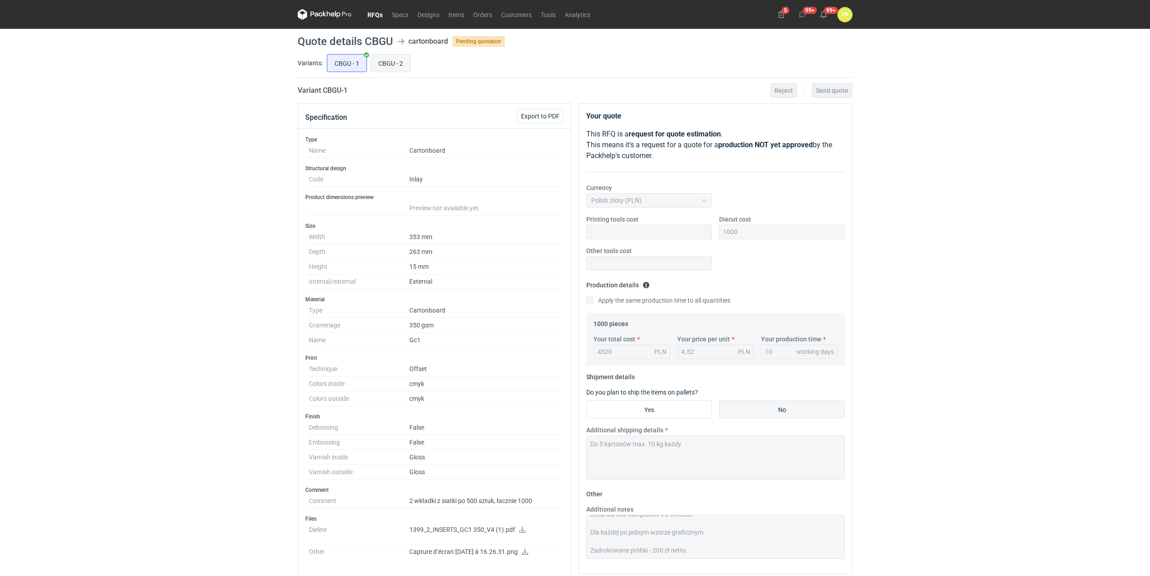
click at [376, 59] on input "CBGU - 2" at bounding box center [390, 62] width 39 height 17
radio input "true"
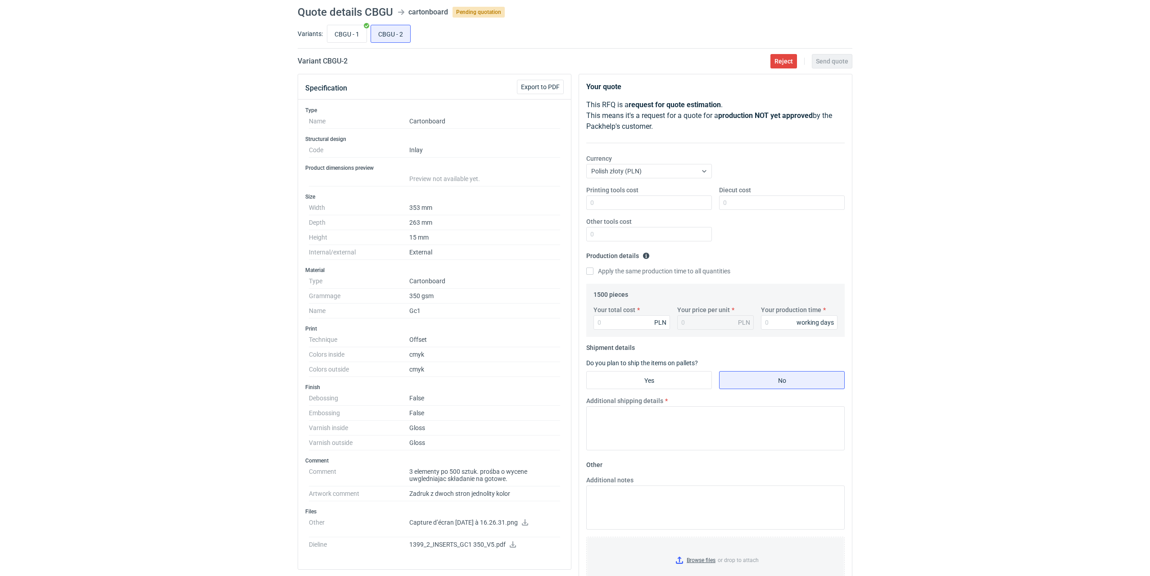
scroll to position [45, 0]
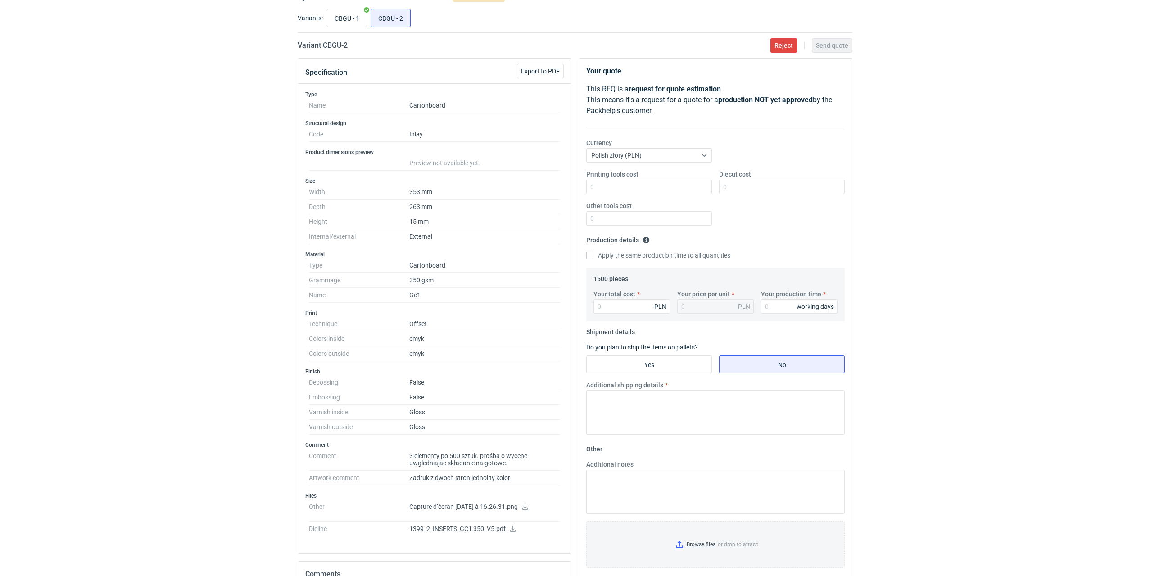
click at [528, 508] on icon at bounding box center [525, 506] width 6 height 6
click at [514, 529] on icon at bounding box center [513, 528] width 6 height 6
